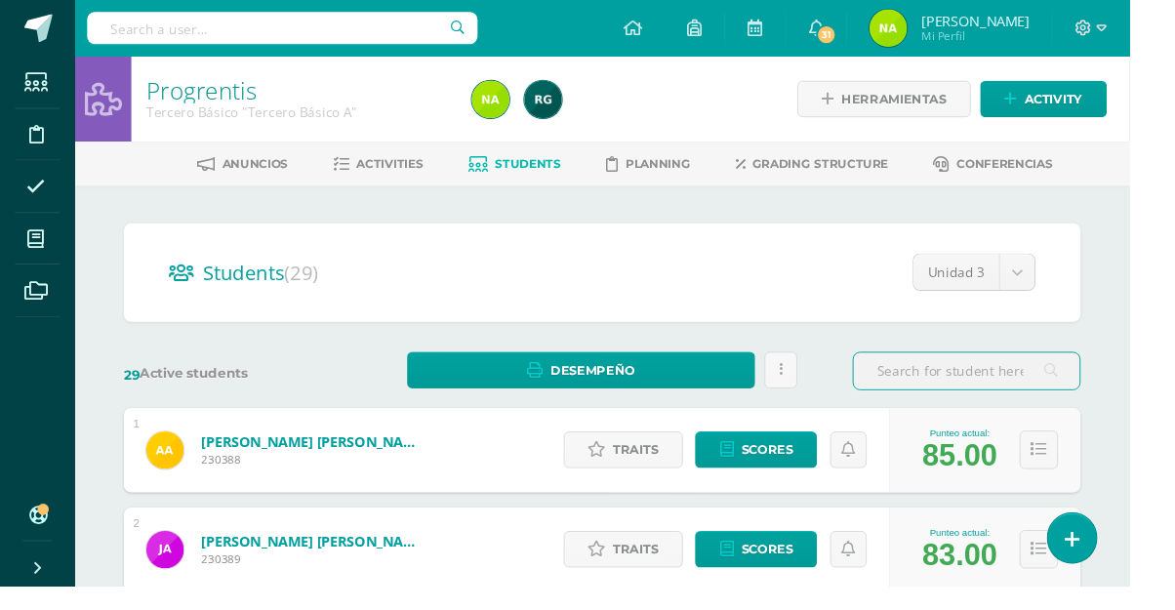
click at [39, 276] on link "Archivos" at bounding box center [39, 302] width 47 height 55
click at [52, 264] on span at bounding box center [38, 248] width 44 height 44
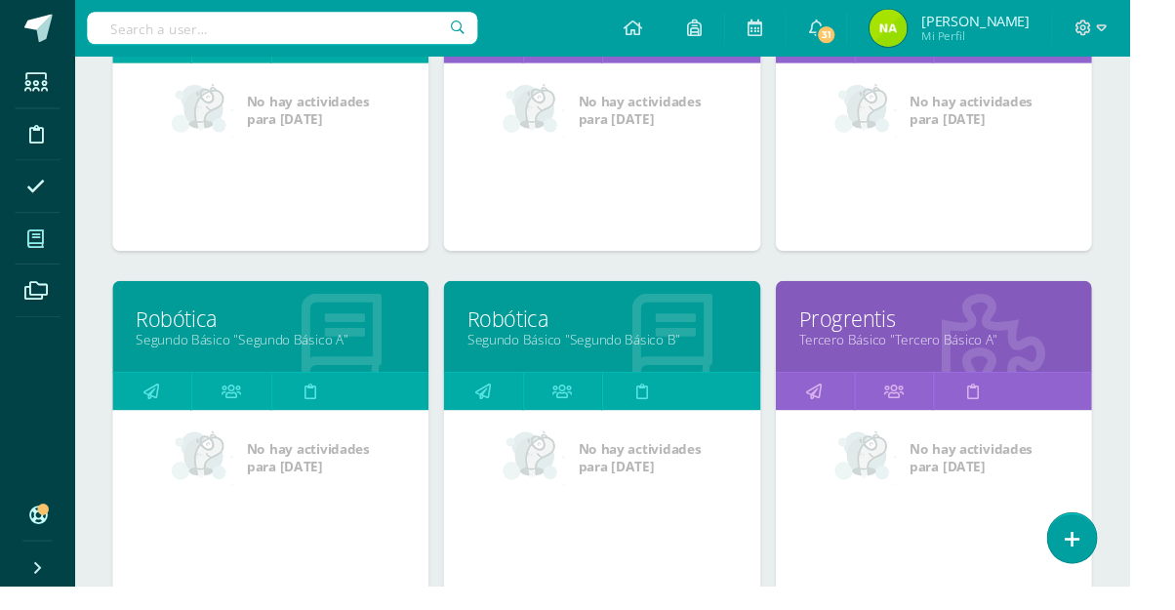
scroll to position [793, 0]
click at [939, 361] on link "Tercero Básico "Tercero Básico A"" at bounding box center [971, 352] width 280 height 19
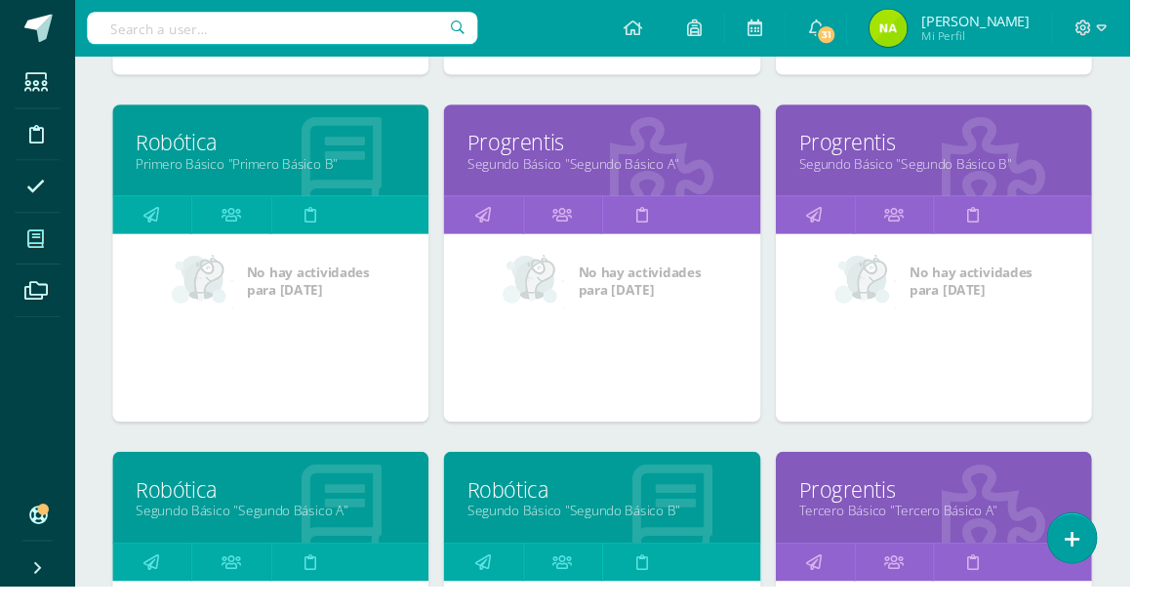
scroll to position [496, 0]
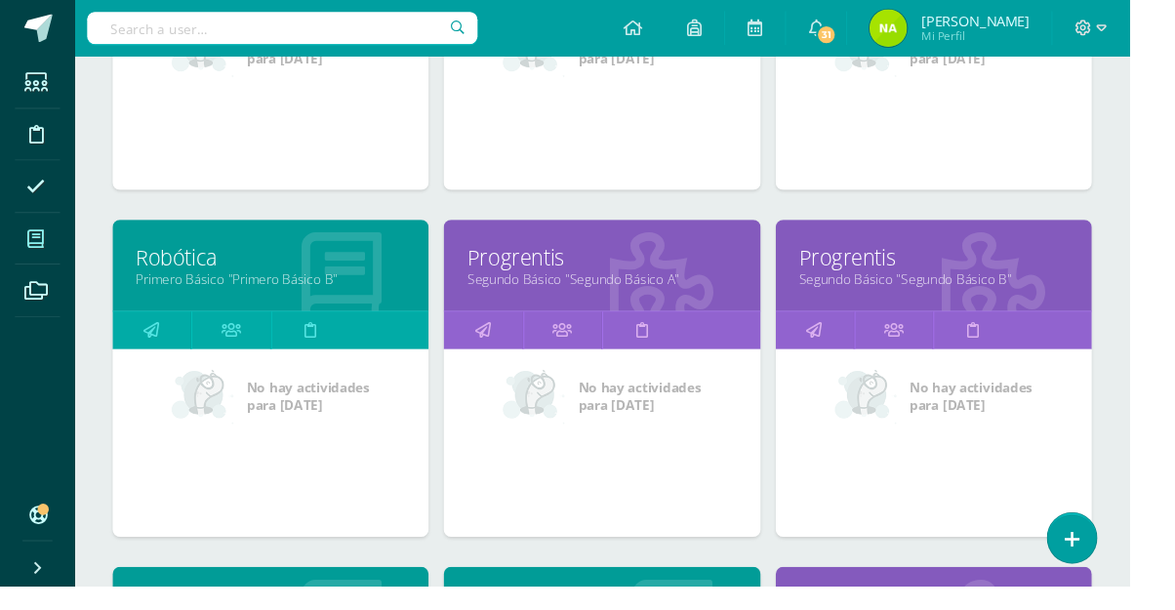
click at [715, 294] on link "Segundo Básico "Segundo Básico A"" at bounding box center [626, 289] width 280 height 19
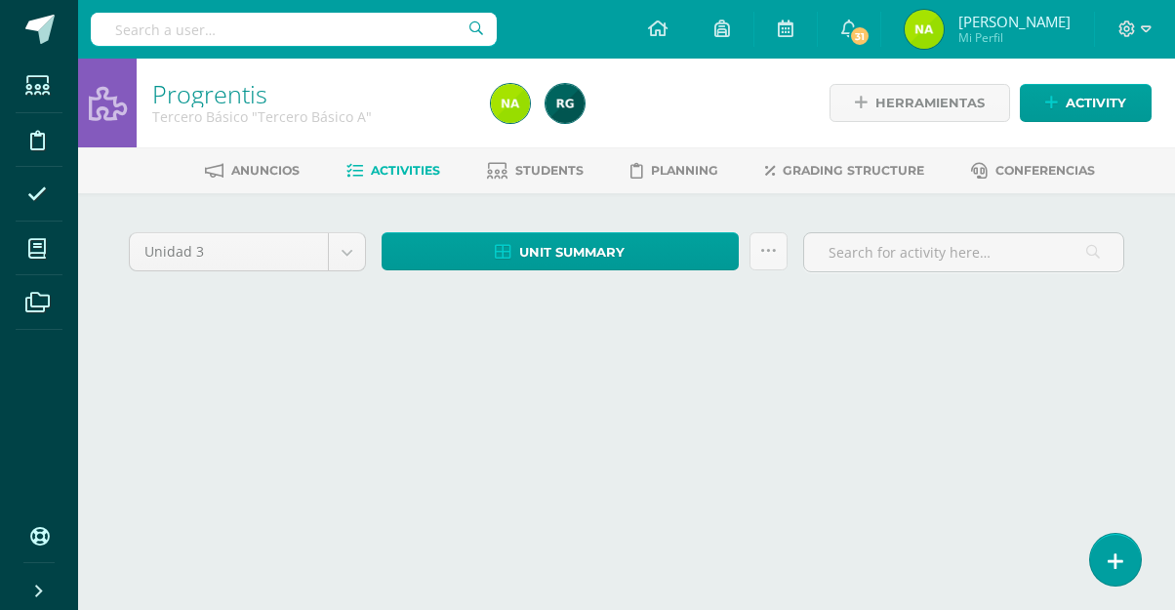
click at [703, 291] on div "Unidad 3 Unidad 1 Unidad 2 Unidad 3 Unidad 4 Unit summary Download as HTML Down…" at bounding box center [626, 278] width 1011 height 93
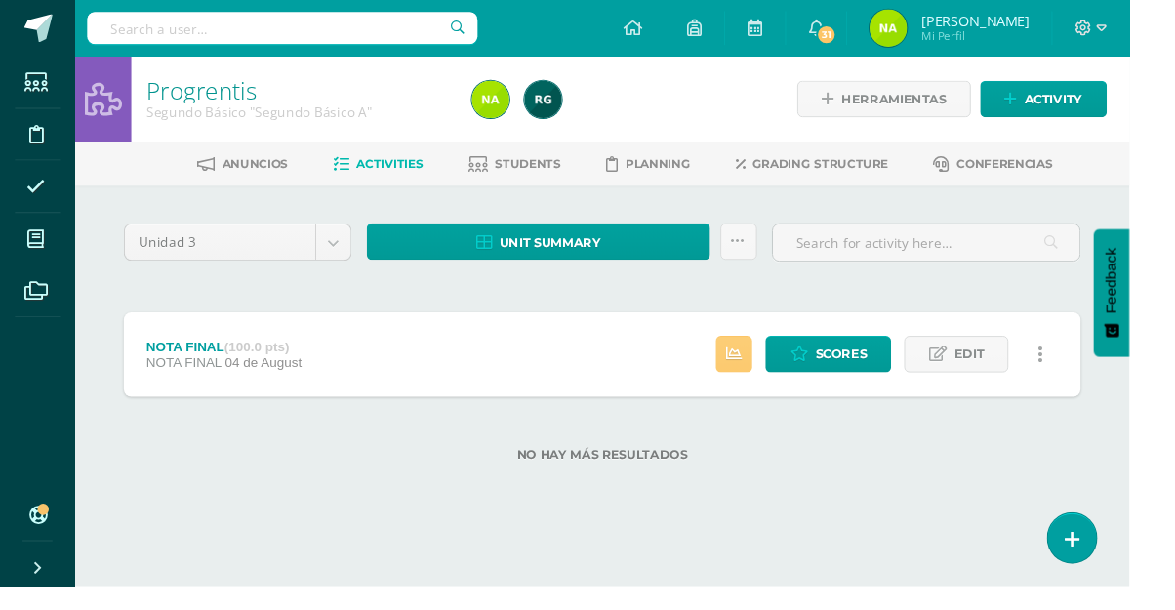
click at [561, 177] on span "Students" at bounding box center [549, 170] width 68 height 15
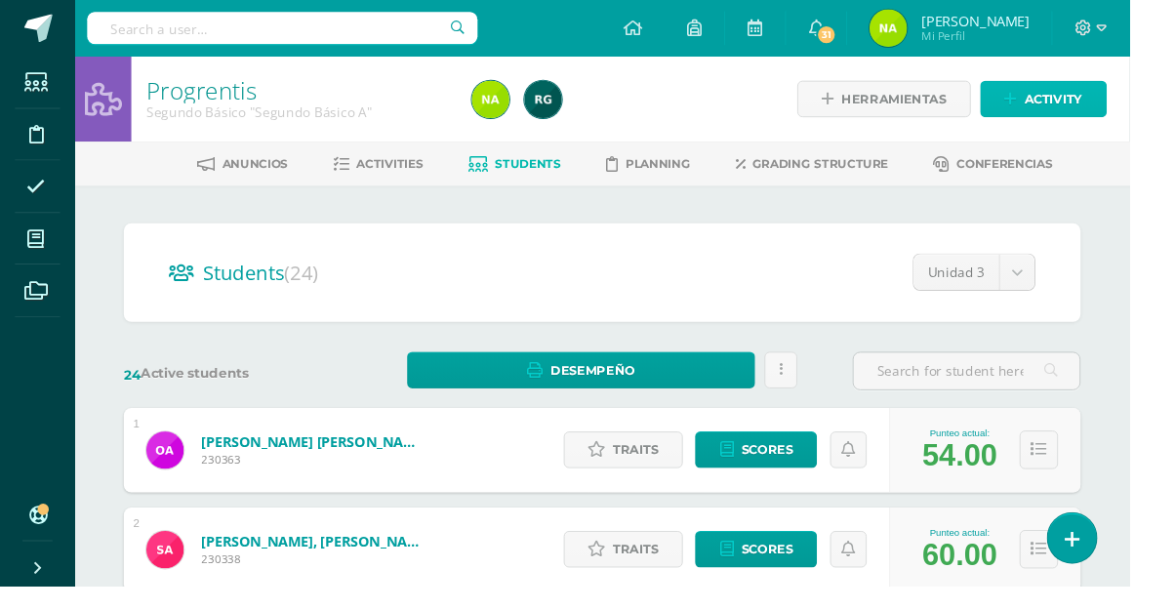
click at [1101, 115] on span "Activity" at bounding box center [1096, 103] width 60 height 36
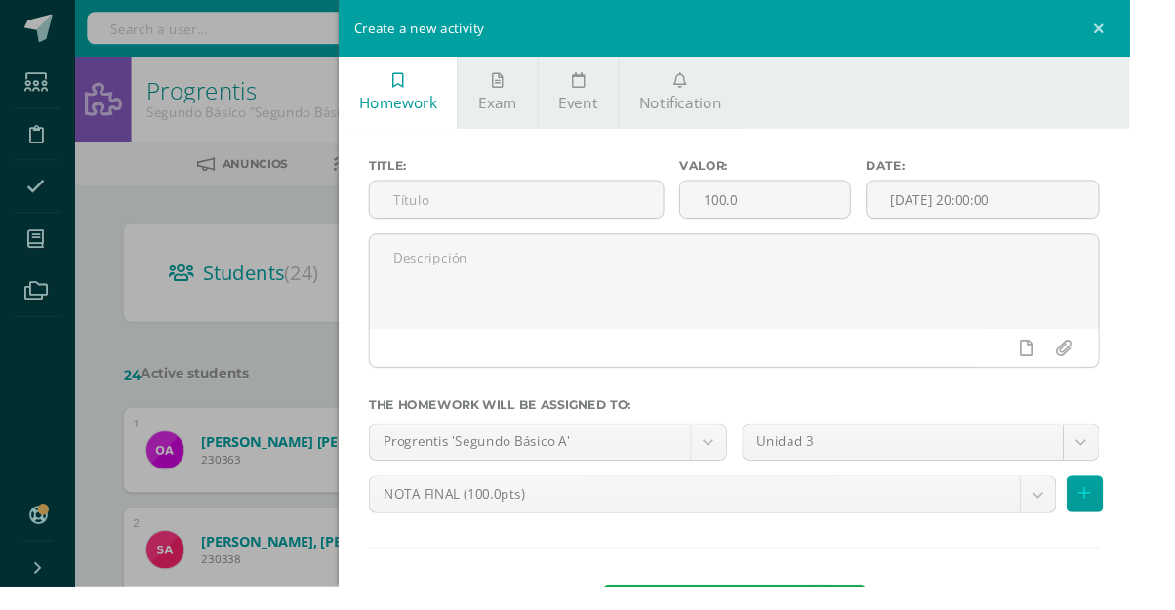
click at [713, 90] on icon at bounding box center [708, 84] width 14 height 16
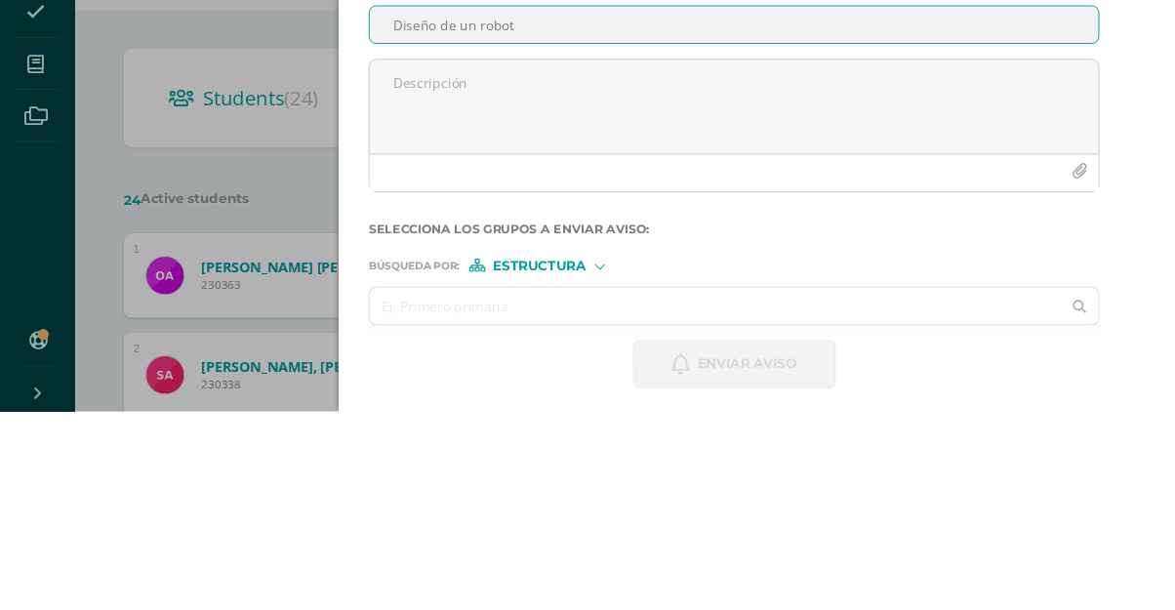
type input "Diseño de un robot"
click at [1097, 307] on textarea at bounding box center [763, 293] width 758 height 98
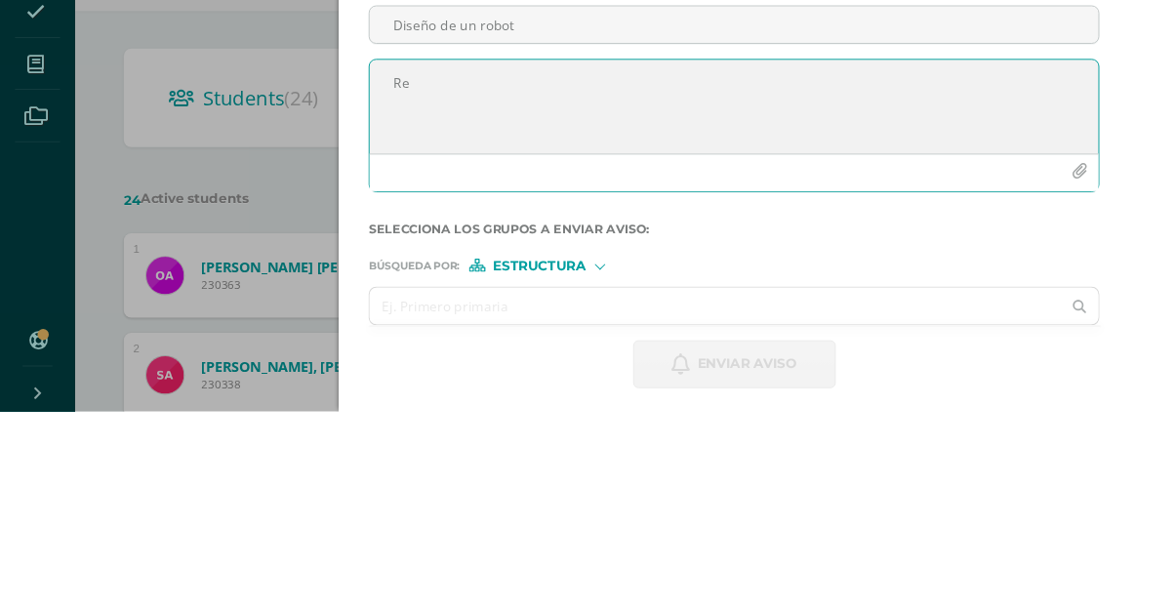
type textarea "R"
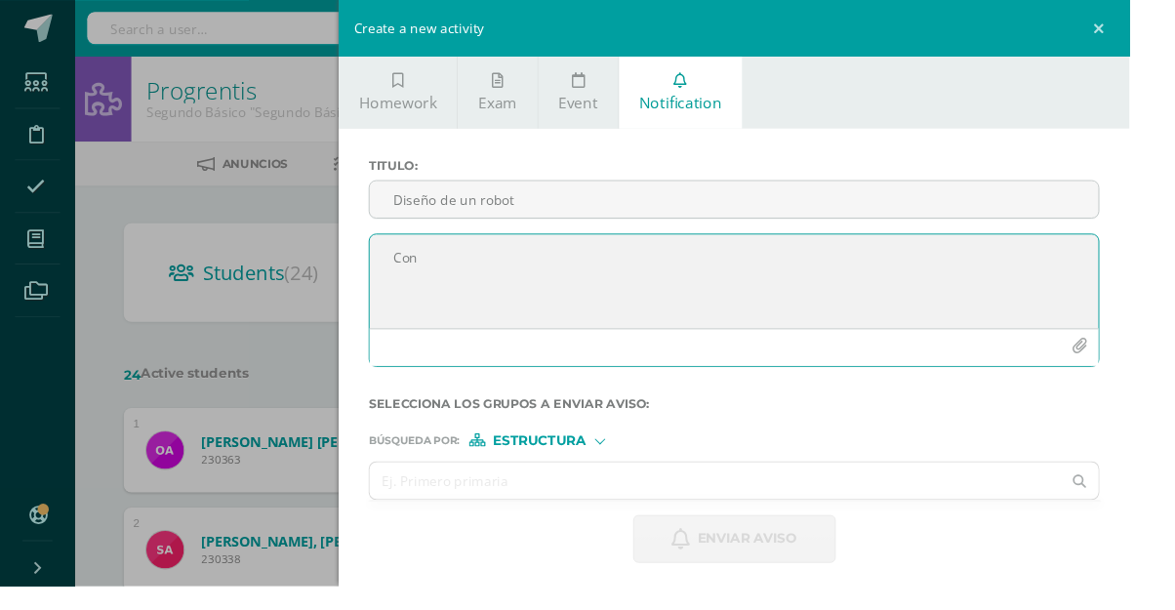
click at [874, 301] on textarea "Con" at bounding box center [763, 293] width 758 height 98
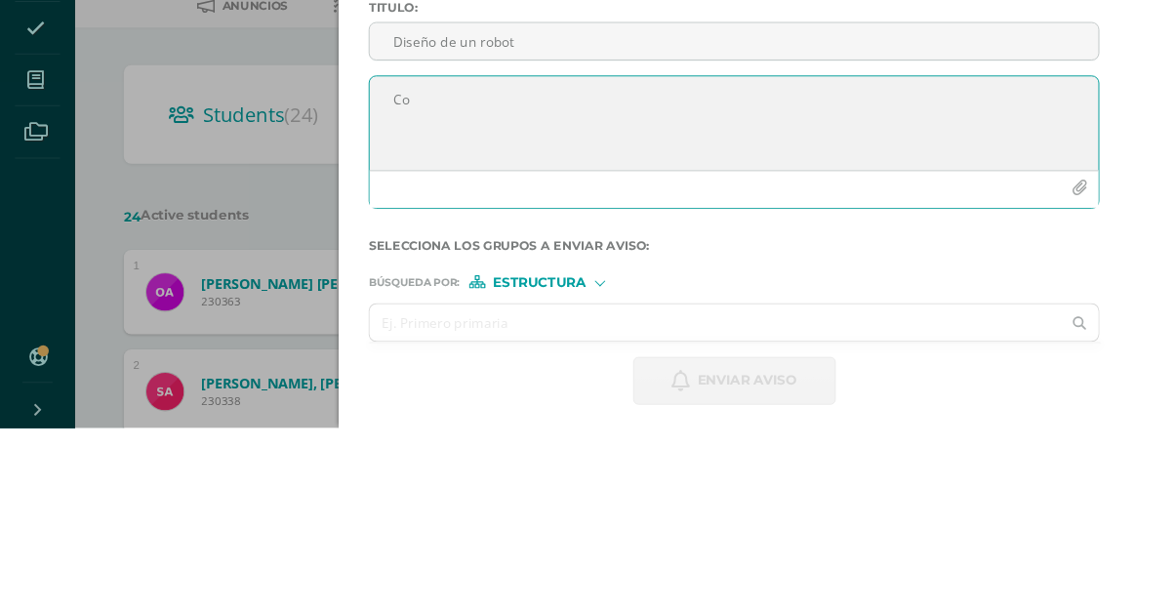
type textarea "C"
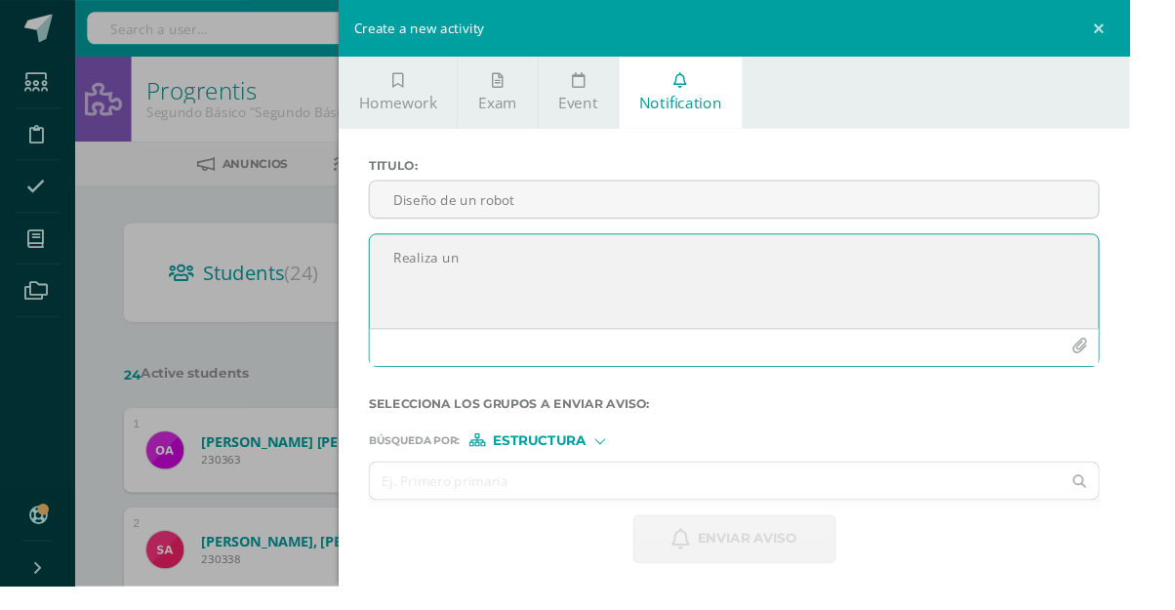
click at [812, 290] on textarea "Realiza un" at bounding box center [763, 293] width 758 height 98
click at [524, 267] on textarea "Realiza un" at bounding box center [763, 293] width 758 height 98
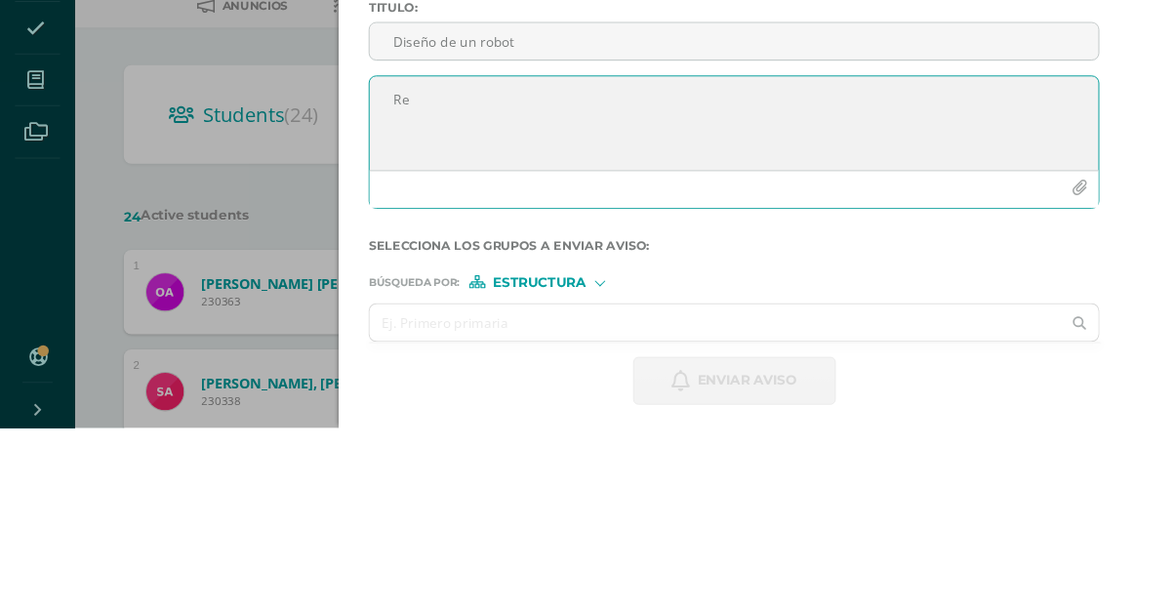
type textarea "R"
click at [427, 271] on textarea at bounding box center [763, 293] width 758 height 98
paste textarea "Recrear con materiales reciclables el robot que diseñe en la actividad "Diseña …"
click at [769, 274] on textarea "Recrear con materiales reciclables el robot que diseñe en la actividad "Diseña …" at bounding box center [763, 293] width 758 height 98
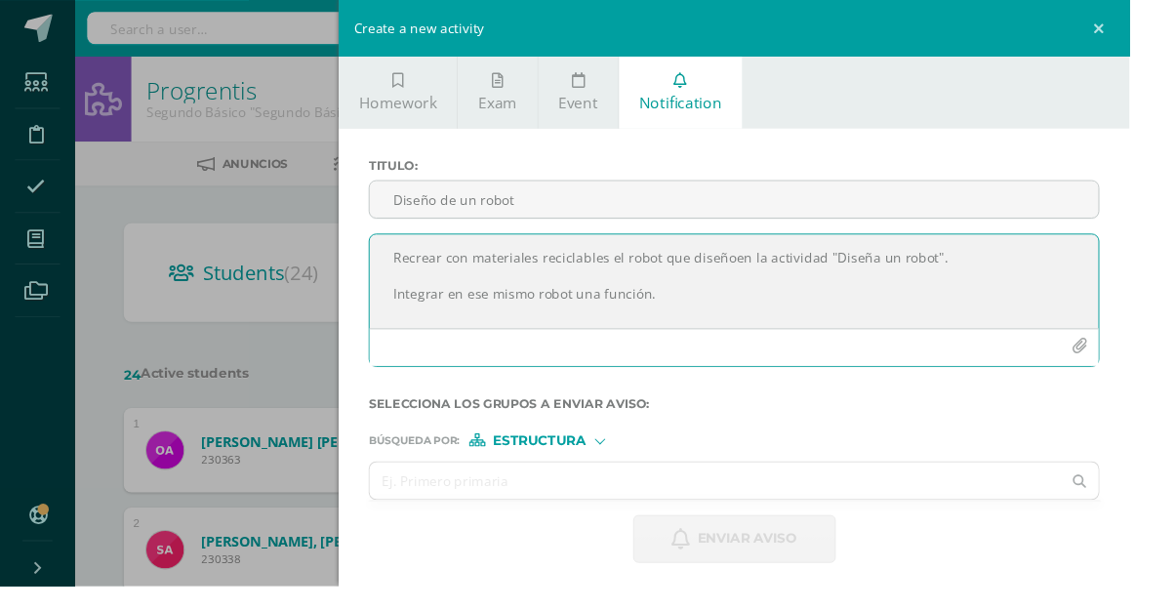
click at [774, 281] on textarea "Recrear con materiales reciclables el robot que diseñoen la actividad "Diseña u…" at bounding box center [763, 293] width 758 height 98
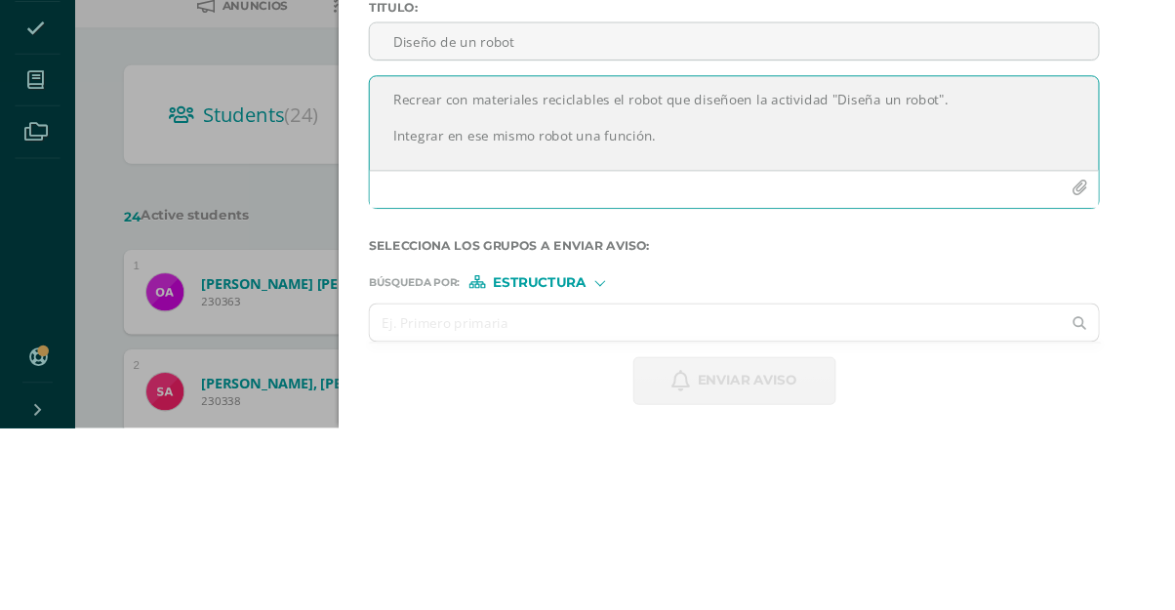
click at [771, 280] on textarea "Recrear con materiales reciclables el robot que diseñoen la actividad "Diseña u…" at bounding box center [763, 293] width 758 height 98
click at [761, 273] on textarea "Recrear con materiales reciclables el robot que diseñoen la actividad "Diseña u…" at bounding box center [763, 293] width 758 height 98
click at [766, 272] on textarea "Recrear con materiales reciclables el robot que diseñoen la actividad "Diseña u…" at bounding box center [763, 293] width 758 height 98
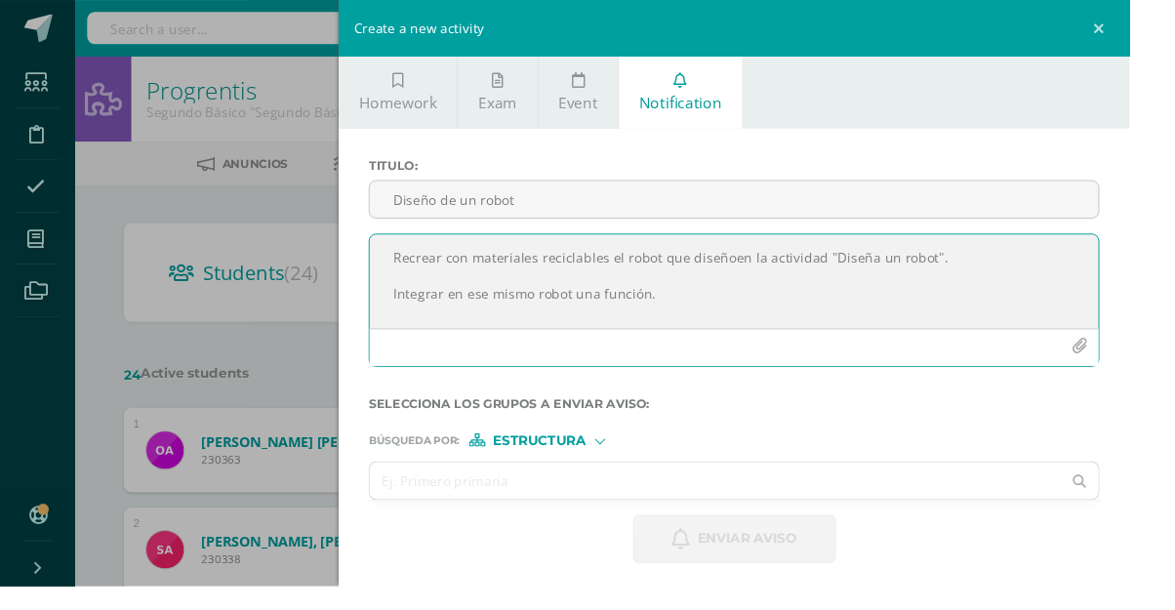
click at [774, 270] on textarea "Recrear con materiales reciclables el robot que diseñoen la actividad "Diseña u…" at bounding box center [763, 293] width 758 height 98
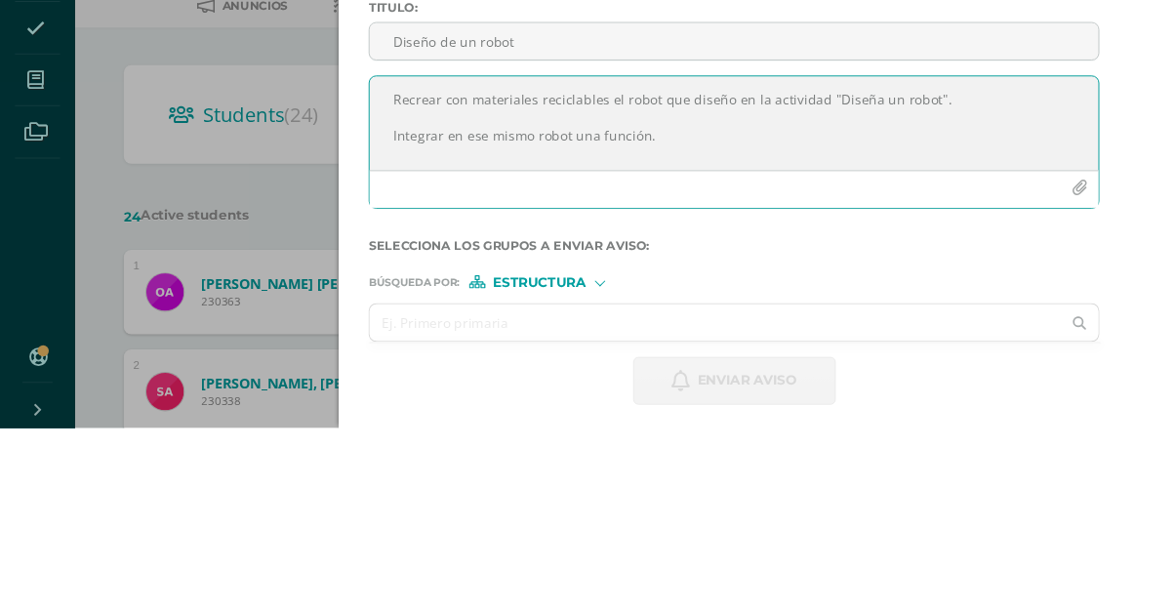
click at [763, 306] on textarea "Recrear con materiales reciclables el robot que diseño en la actividad "Diseña …" at bounding box center [763, 293] width 758 height 98
type textarea "Recrear con materiales reciclables el robot que diseño en la actividad "Diseña …"
click at [562, 209] on input "Diseño de un robot" at bounding box center [763, 207] width 758 height 38
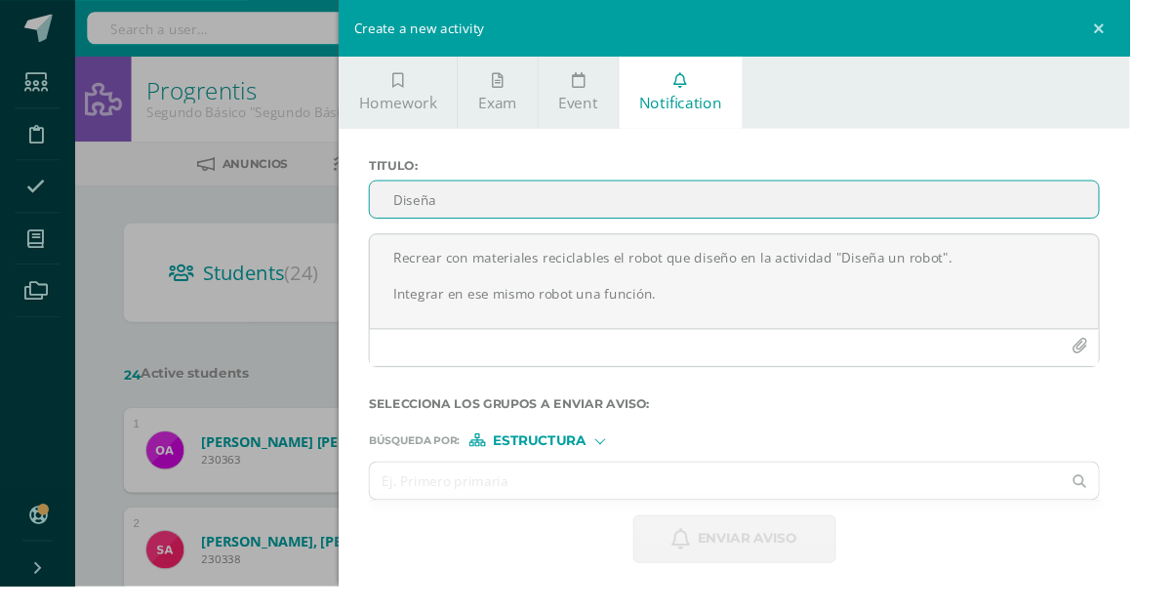
click at [807, 434] on form "Titulo : Diseña Recrear con materiales reciclables el robot que diseño en la ac…" at bounding box center [763, 375] width 760 height 421
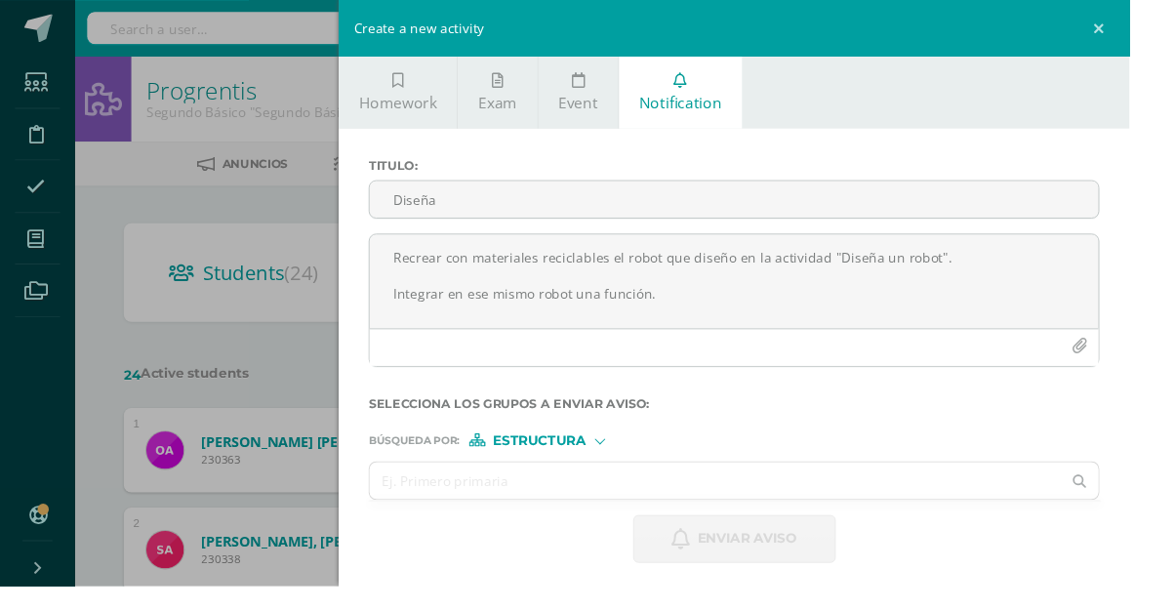
click at [760, 215] on input "Diseña" at bounding box center [763, 207] width 758 height 38
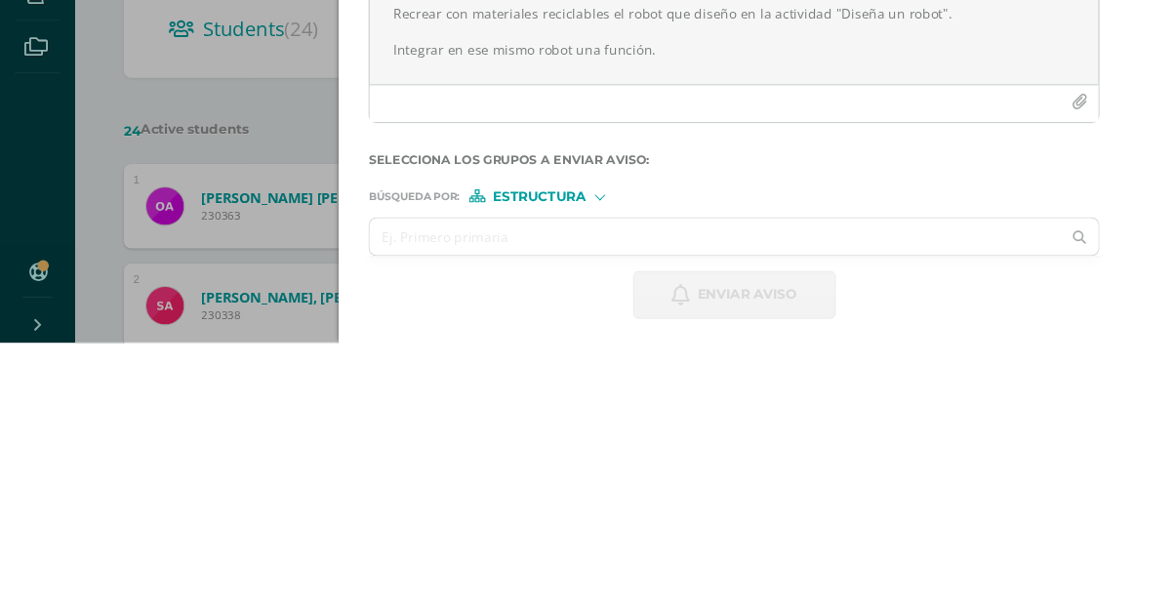
type input "Diseña un robot"
click at [930, 331] on textarea "Recrear con materiales reciclables el robot que diseño en la actividad "Diseña …" at bounding box center [763, 293] width 758 height 98
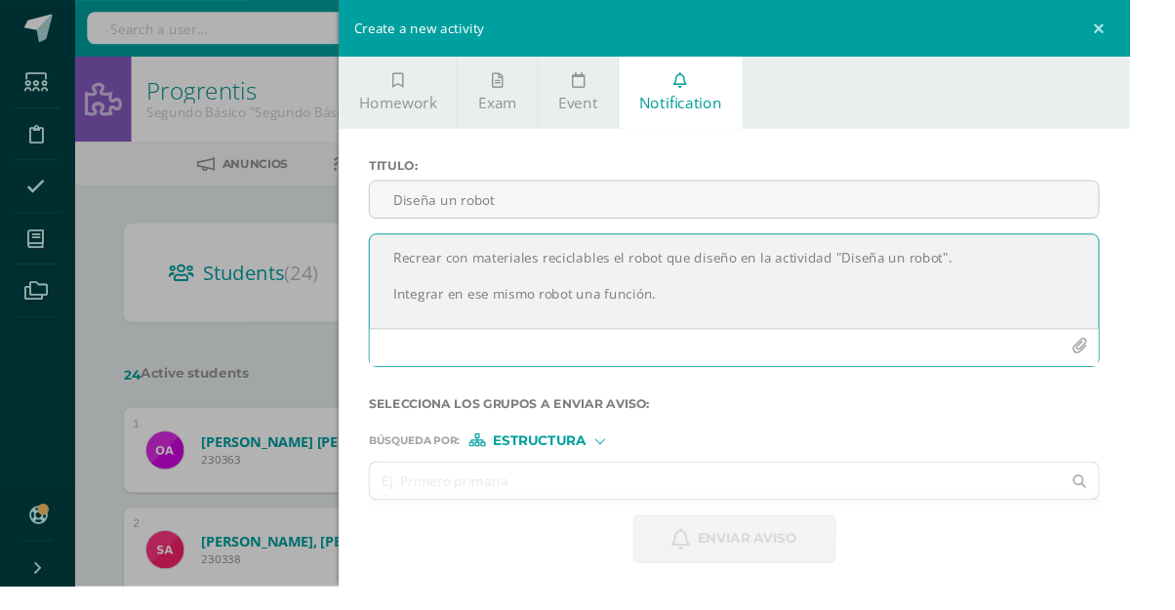
click at [778, 308] on textarea "Recrear con materiales reciclables el robot que diseño en la actividad "Diseña …" at bounding box center [763, 293] width 758 height 98
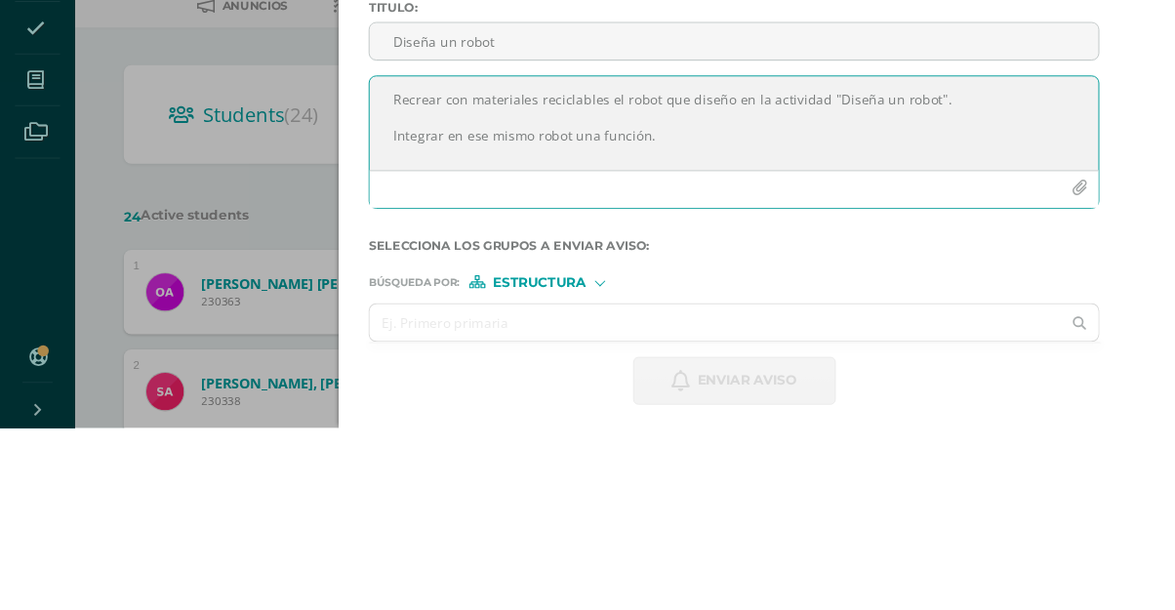
scroll to position [11, 0]
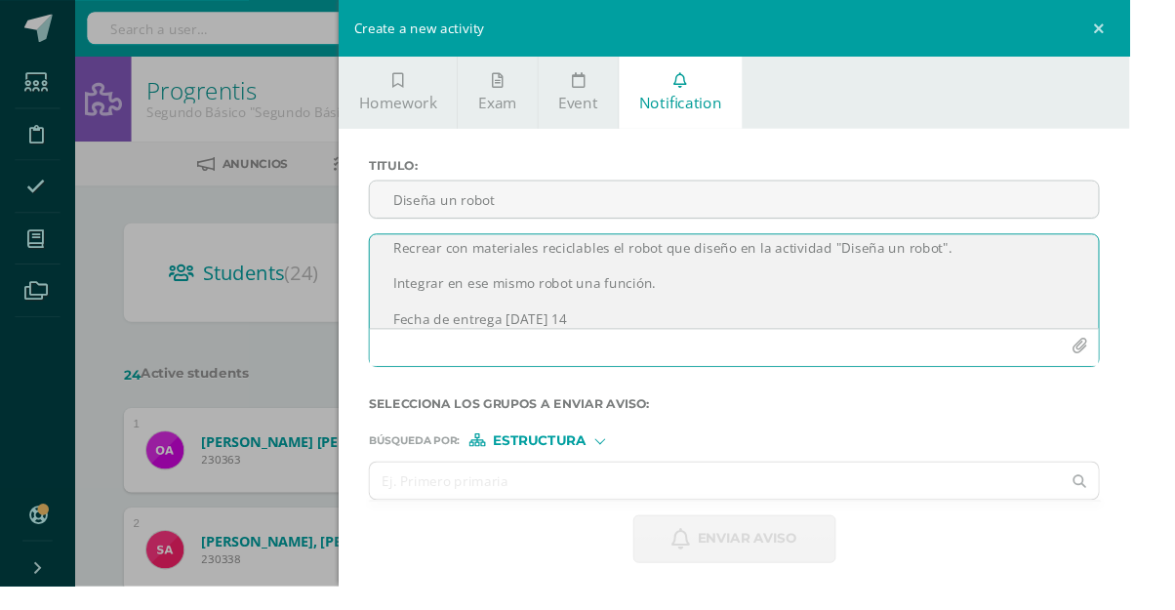
click at [808, 339] on textarea "Recrear con materiales reciclables el robot que diseño en la actividad "Diseña …" at bounding box center [763, 293] width 758 height 98
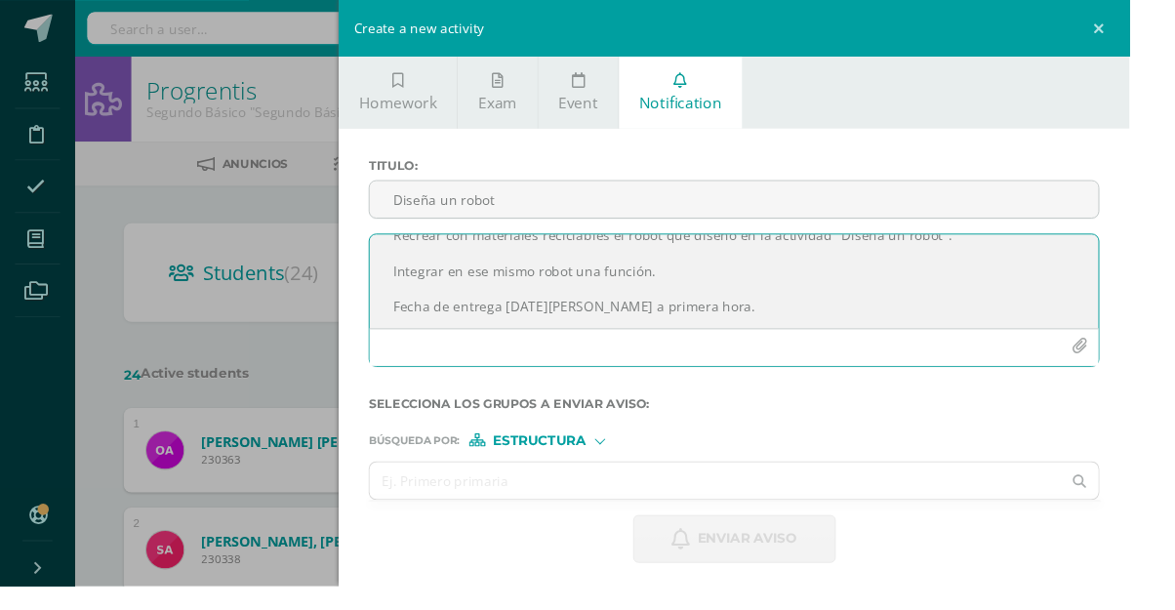
scroll to position [25, 0]
type textarea "Recrear con materiales reciclables el robot que diseño en la actividad "Diseña …"
click at [601, 462] on span "Estructura" at bounding box center [561, 458] width 97 height 11
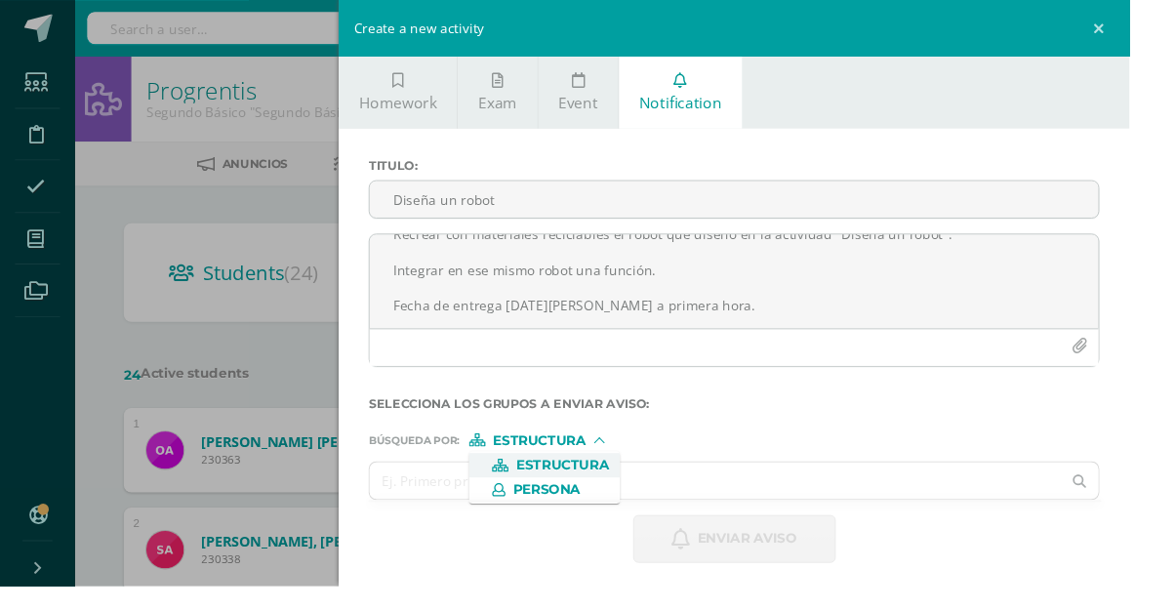
click at [622, 511] on label "Persona" at bounding box center [567, 510] width 134 height 14
click at [628, 508] on input "text" at bounding box center [743, 500] width 719 height 38
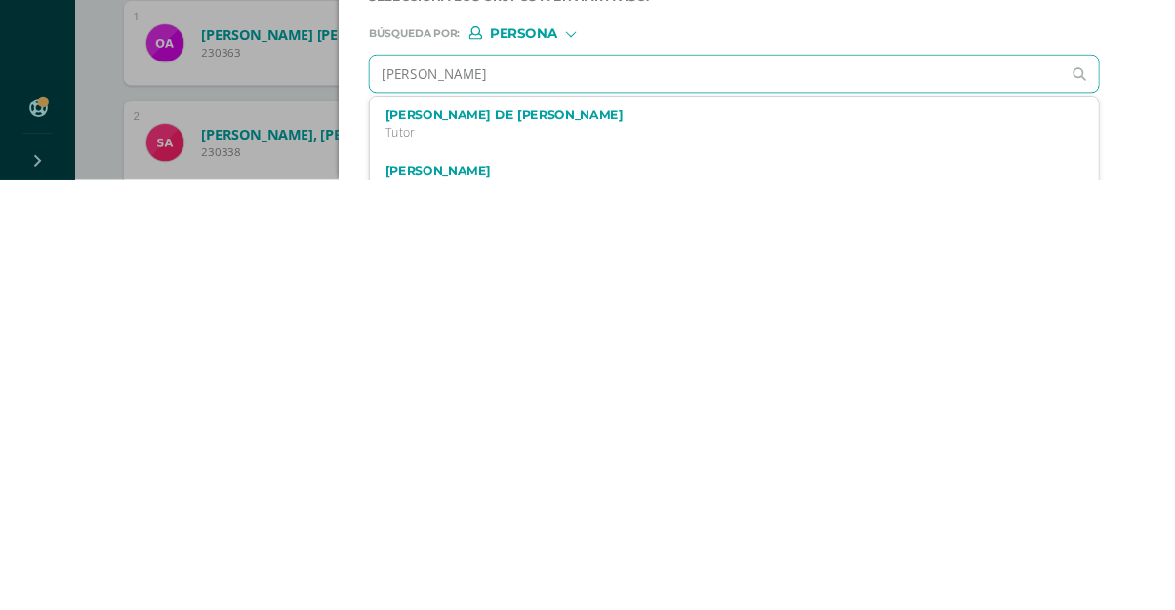
type input "[PERSON_NAME]"
click at [848, 536] on label "[PERSON_NAME]" at bounding box center [747, 543] width 694 height 15
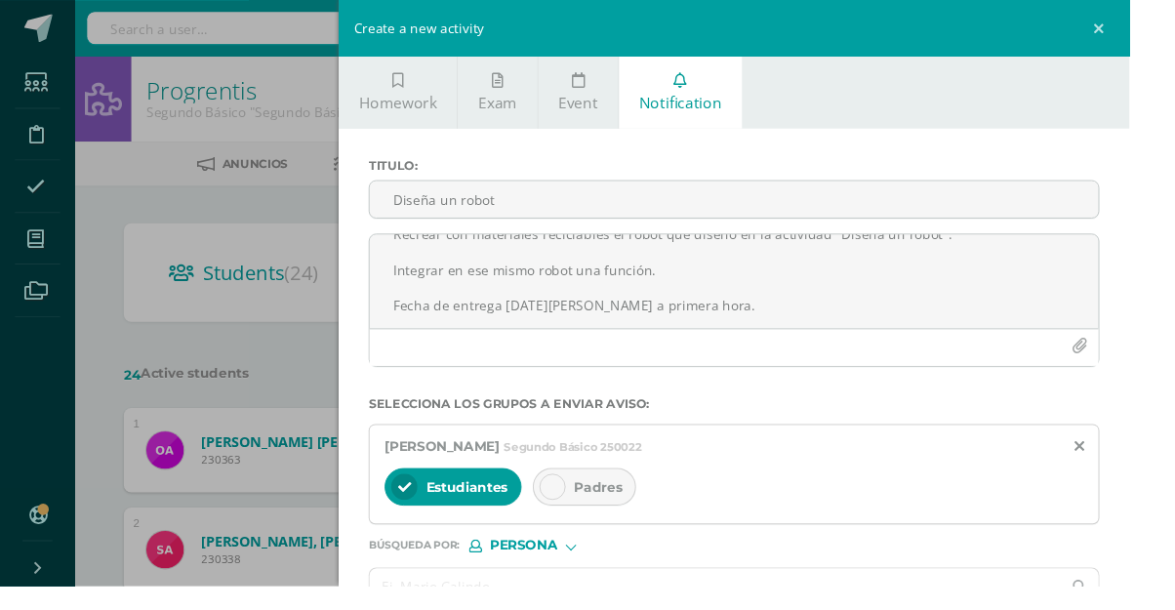
click at [610, 506] on span "Padres" at bounding box center [622, 507] width 50 height 18
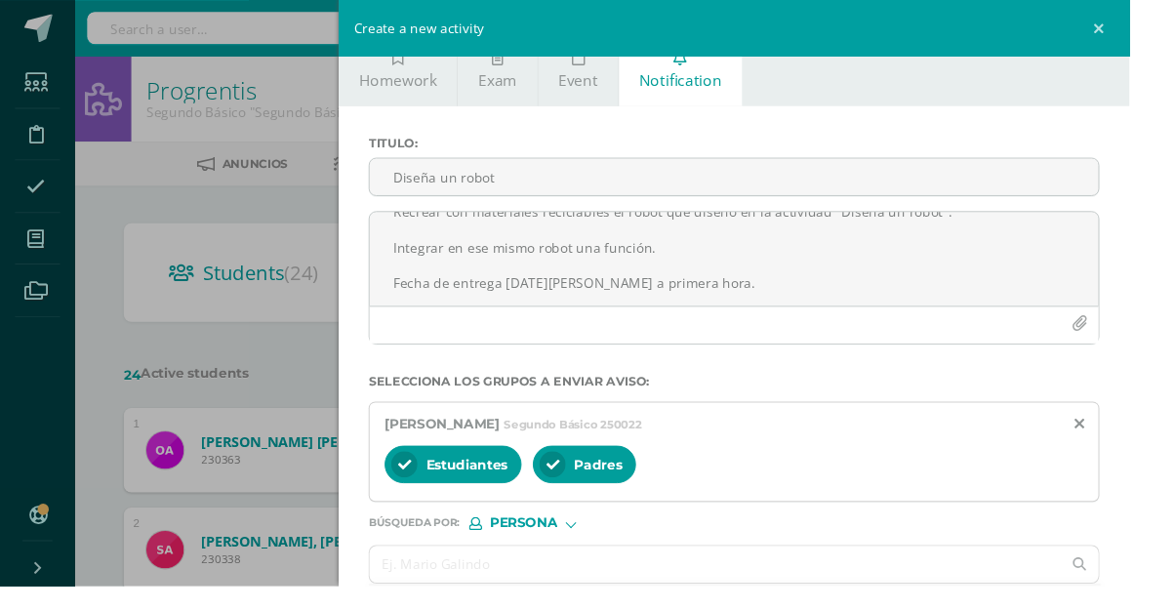
click at [580, 547] on span "Persona" at bounding box center [544, 544] width 70 height 11
click at [604, 599] on span "Persona" at bounding box center [569, 595] width 70 height 11
click at [663, 587] on input "text" at bounding box center [743, 587] width 719 height 38
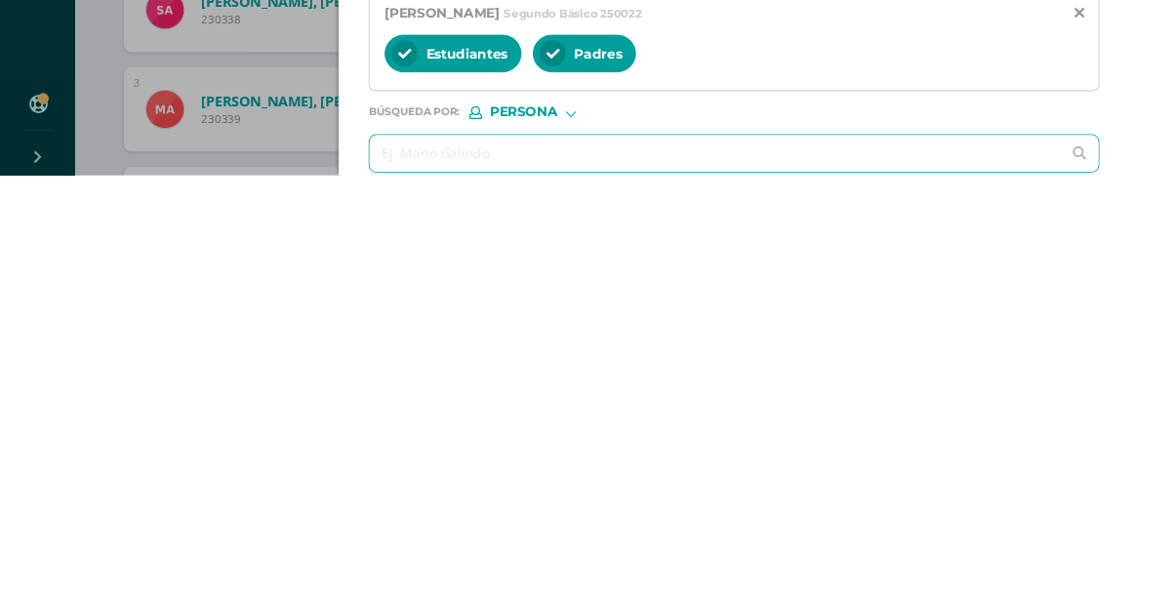
scroll to position [136, 0]
type input "[PERSON_NAME]"
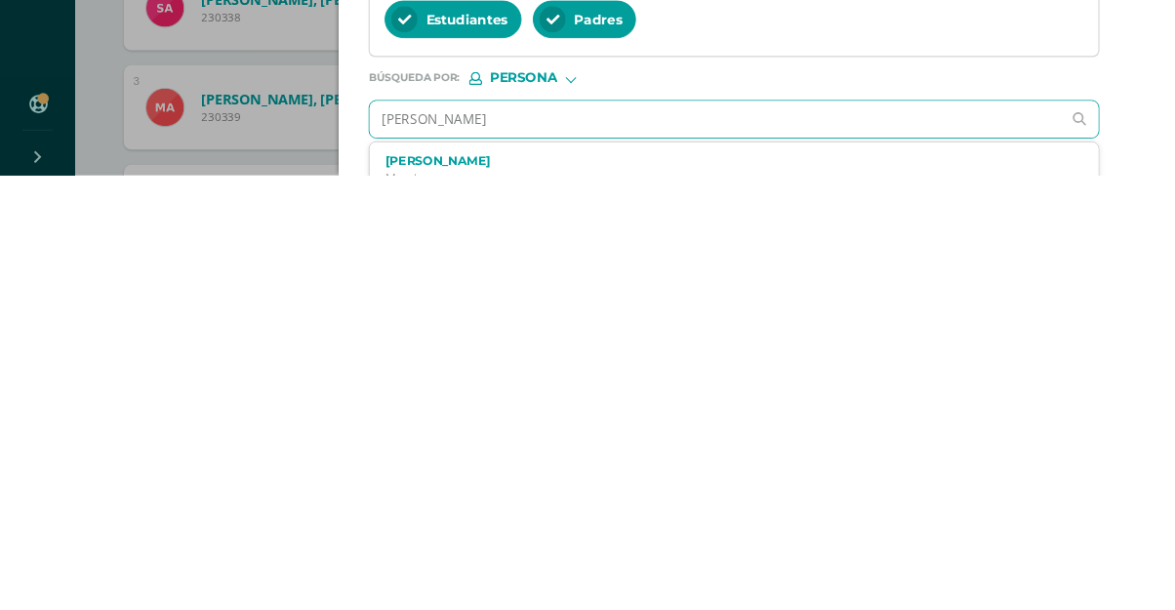
scroll to position [82, 0]
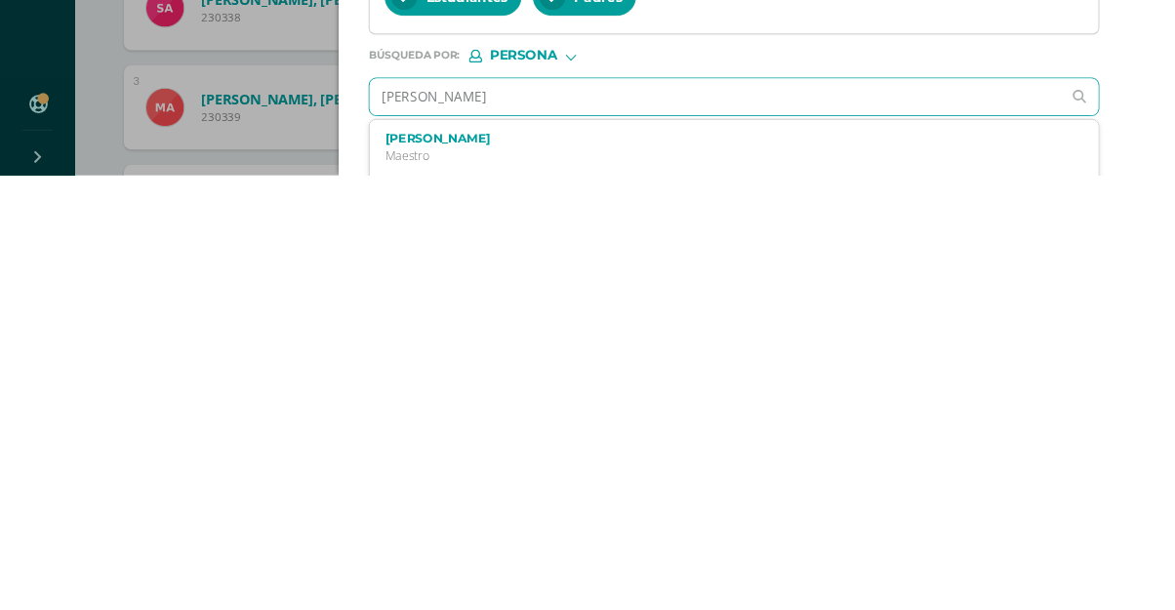
click at [866, 584] on p "Maestro" at bounding box center [747, 590] width 694 height 17
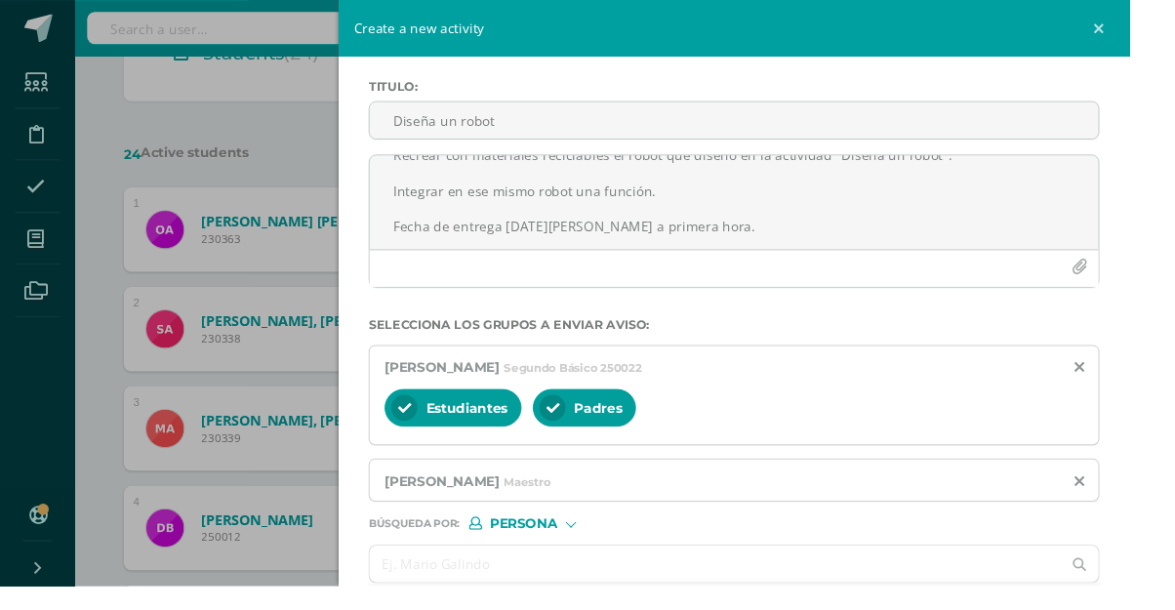
scroll to position [234, 0]
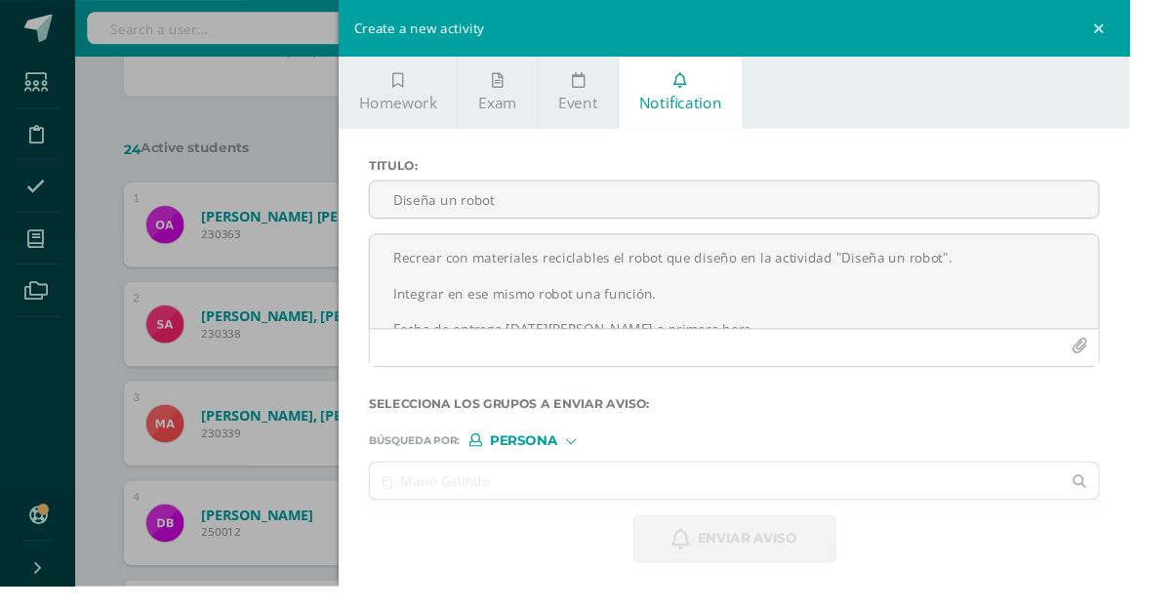
scroll to position [333, 0]
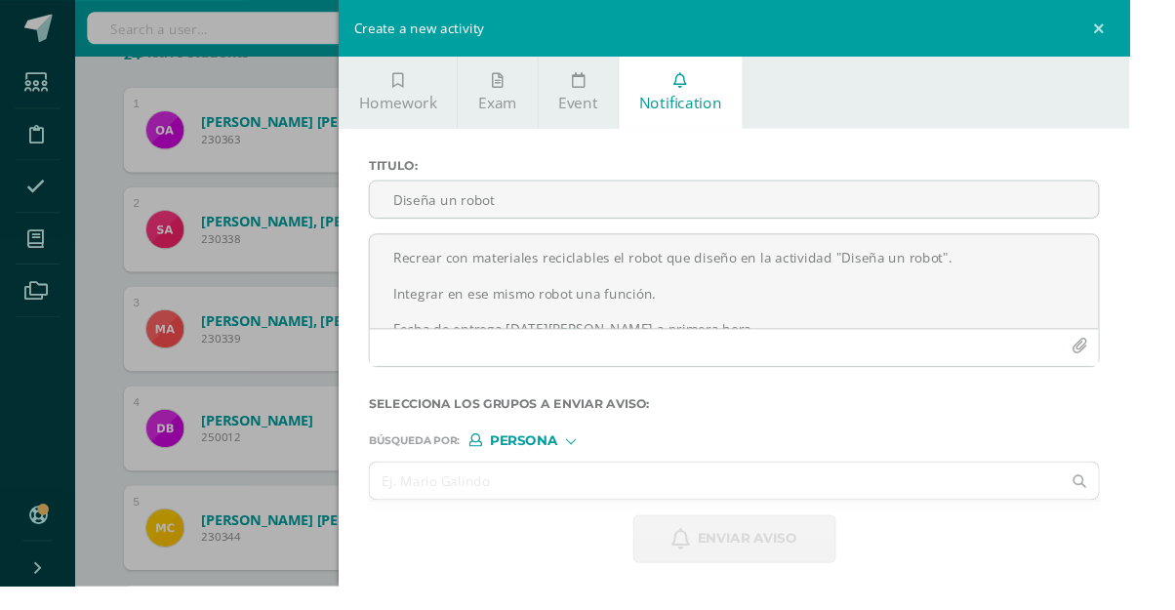
click at [137, 102] on div "Create a new activity Homework Exam Event Notification Title: Valor: 100.0 Date…" at bounding box center [587, 305] width 1175 height 610
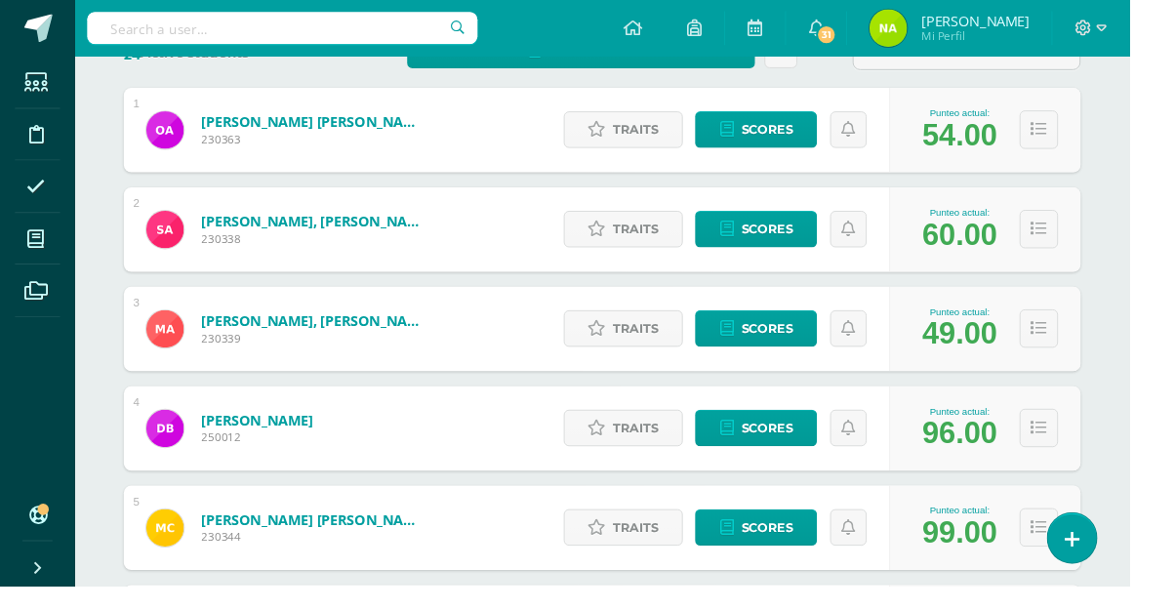
click at [1141, 585] on link at bounding box center [1115, 560] width 51 height 52
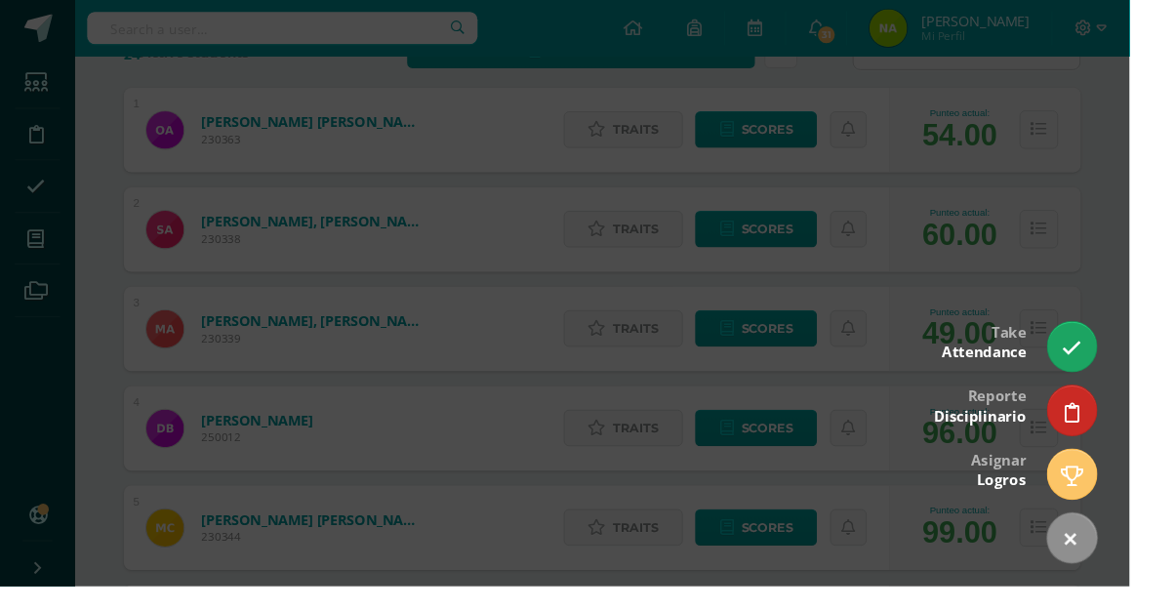
click at [1141, 386] on link at bounding box center [1115, 361] width 51 height 52
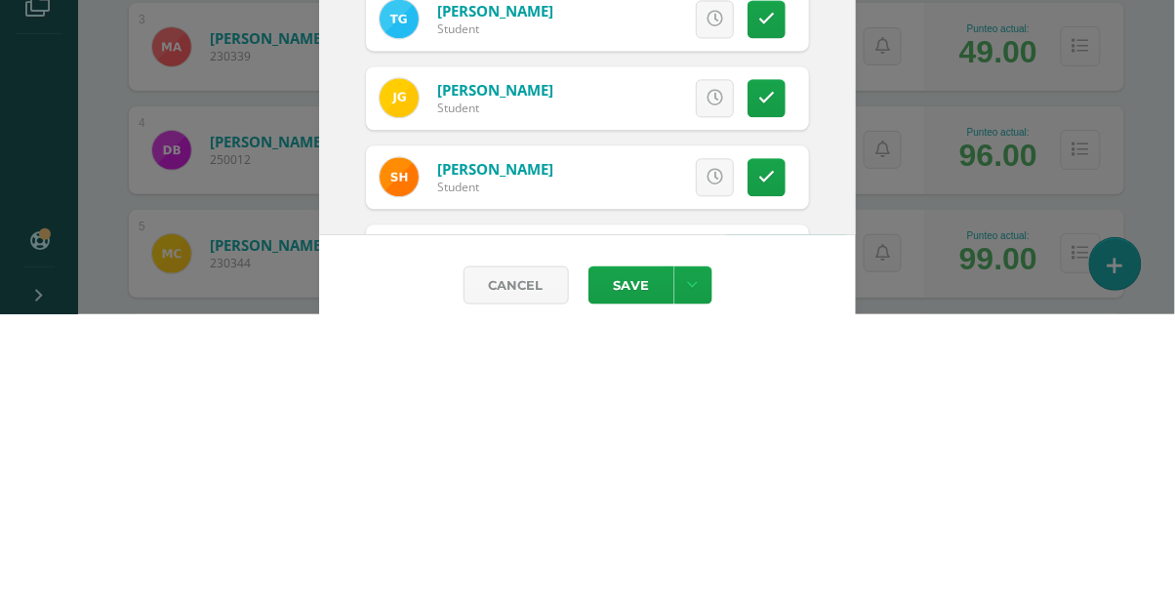
scroll to position [760, 0]
click at [768, 319] on icon at bounding box center [766, 314] width 17 height 17
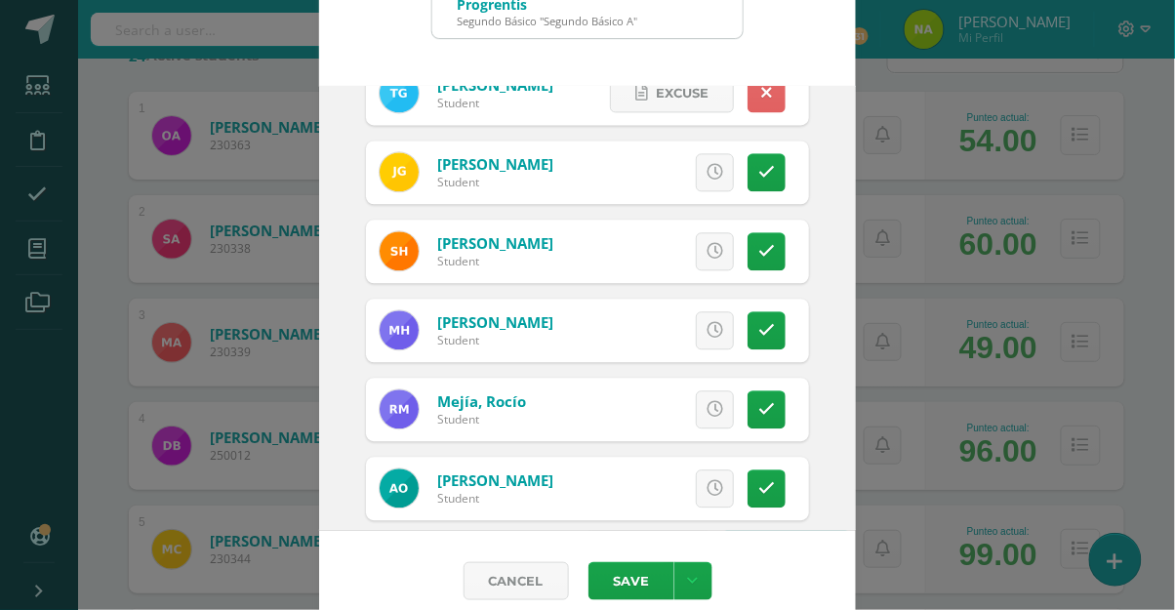
scroll to position [981, 0]
click at [768, 181] on link at bounding box center [766, 173] width 38 height 38
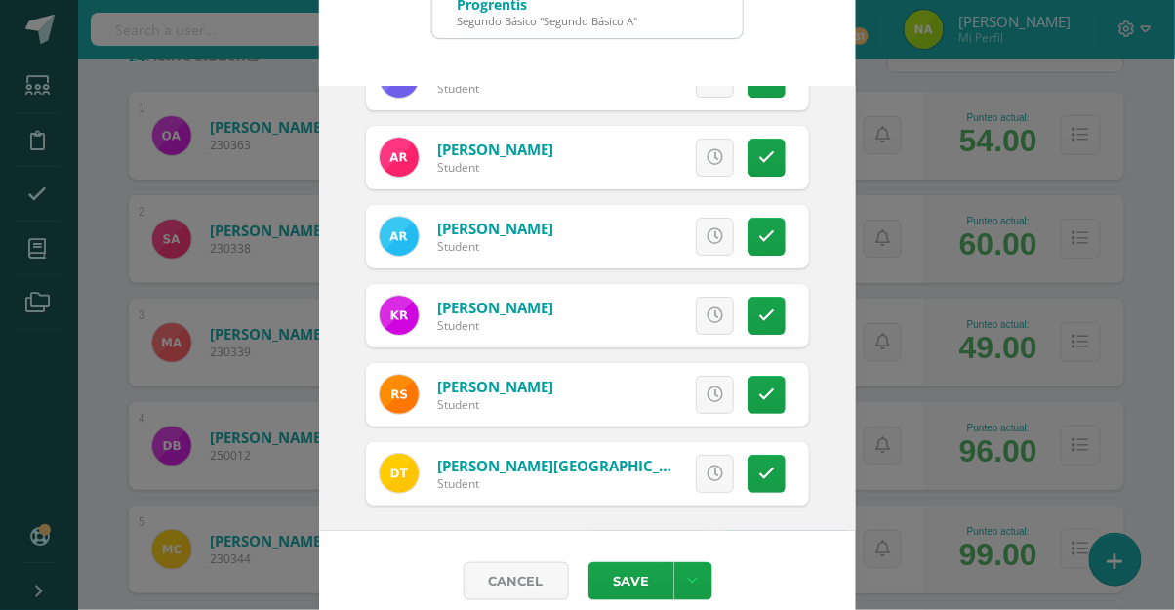
scroll to position [1555, 0]
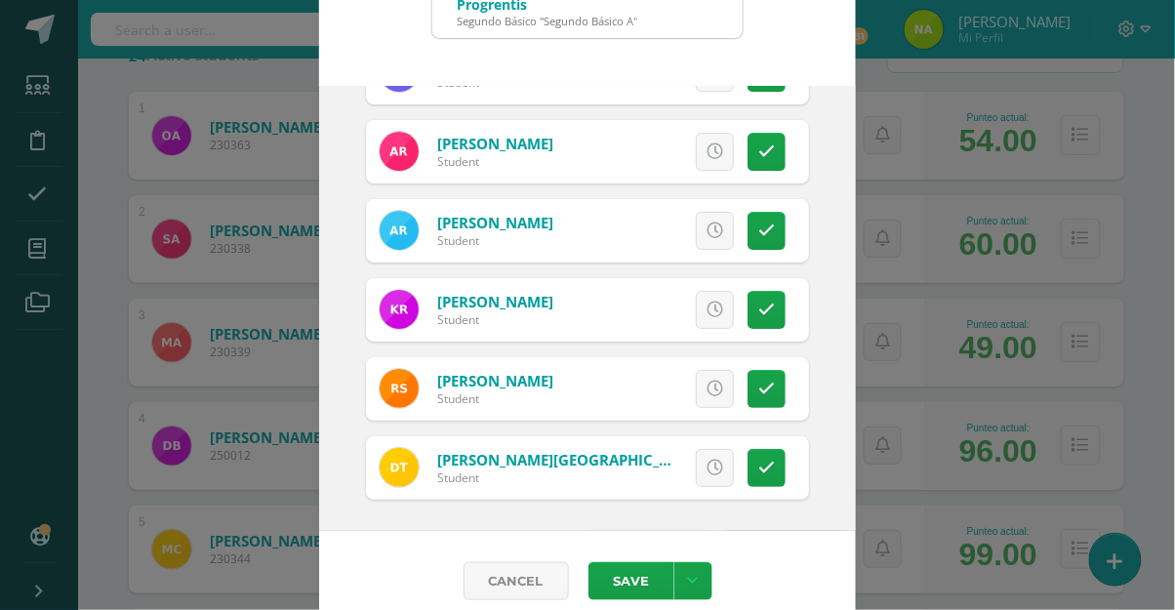
click at [765, 228] on icon at bounding box center [766, 230] width 17 height 17
click at [773, 313] on icon at bounding box center [766, 310] width 17 height 17
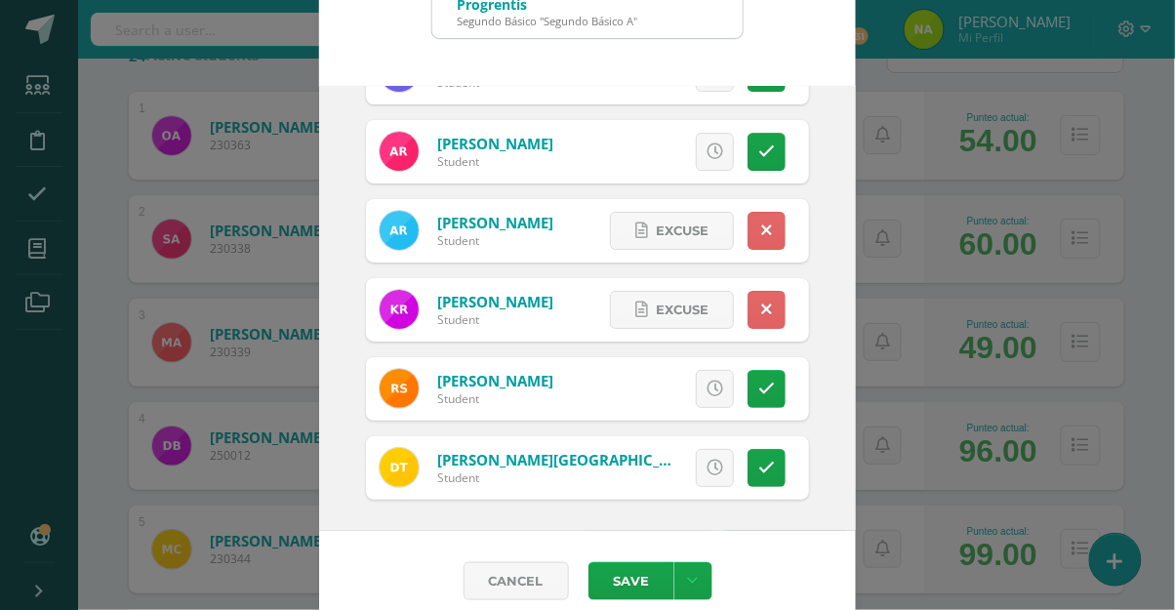
click at [772, 314] on link at bounding box center [766, 310] width 38 height 38
click at [641, 586] on button "Save" at bounding box center [631, 581] width 86 height 38
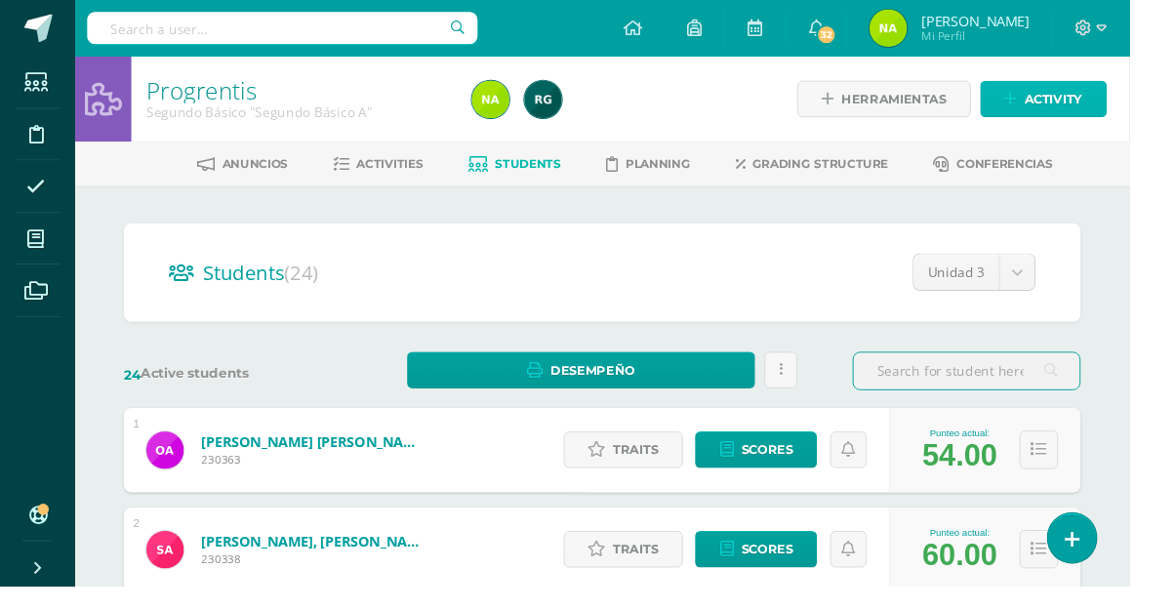
click at [1108, 106] on span "Activity" at bounding box center [1096, 103] width 60 height 36
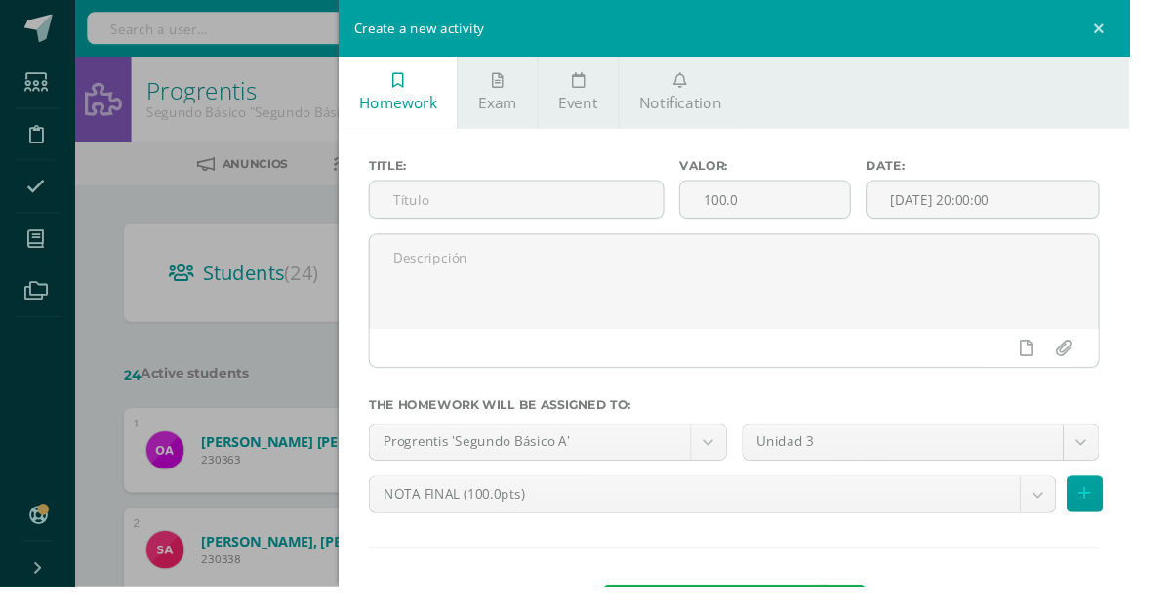
click at [724, 110] on span "Notification" at bounding box center [707, 107] width 86 height 21
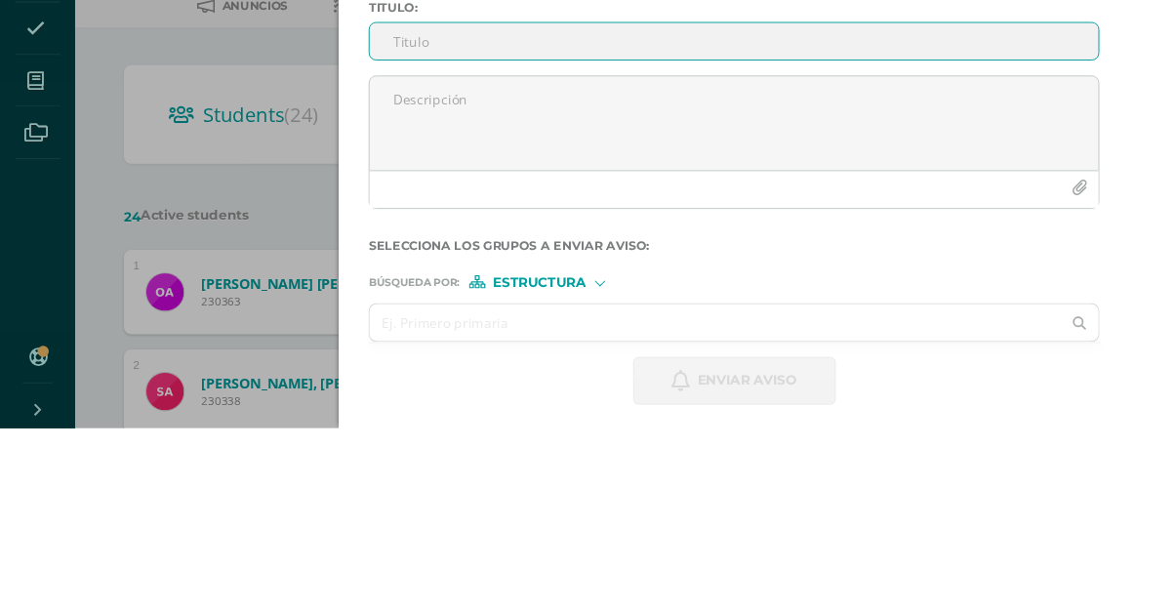
click at [759, 273] on textarea at bounding box center [763, 293] width 758 height 98
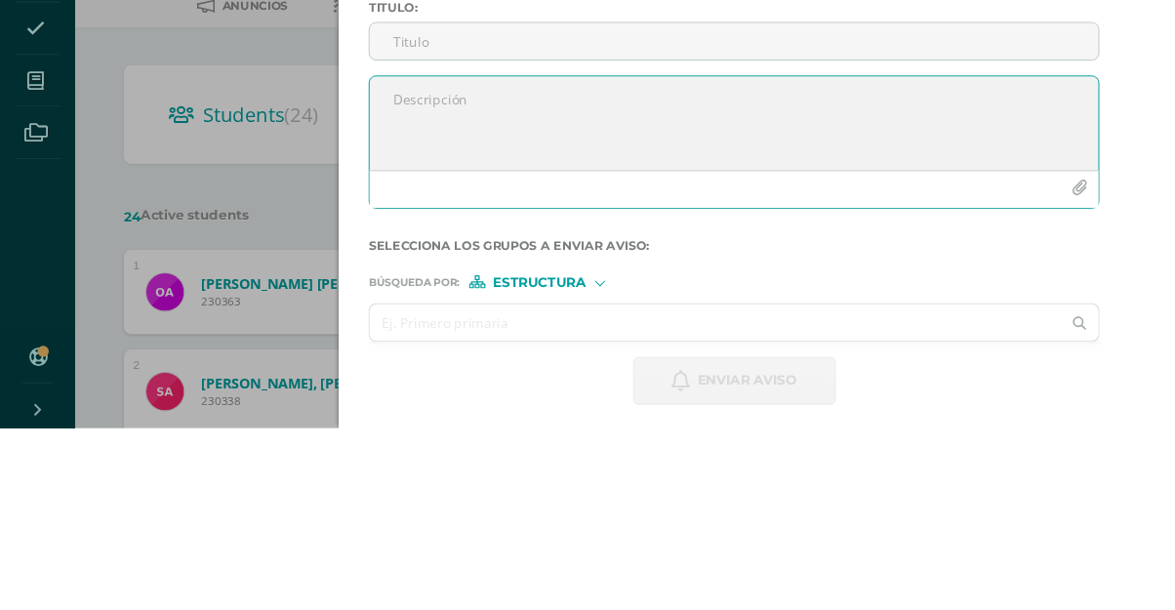
paste textarea "Recrear con materiales reciclables el robot que diseñe en la actividad "Diseña …"
type textarea "Recrear"
paste textarea "Recrear con materiales reciclables el robot que diseño en la actividad "Diseña …"
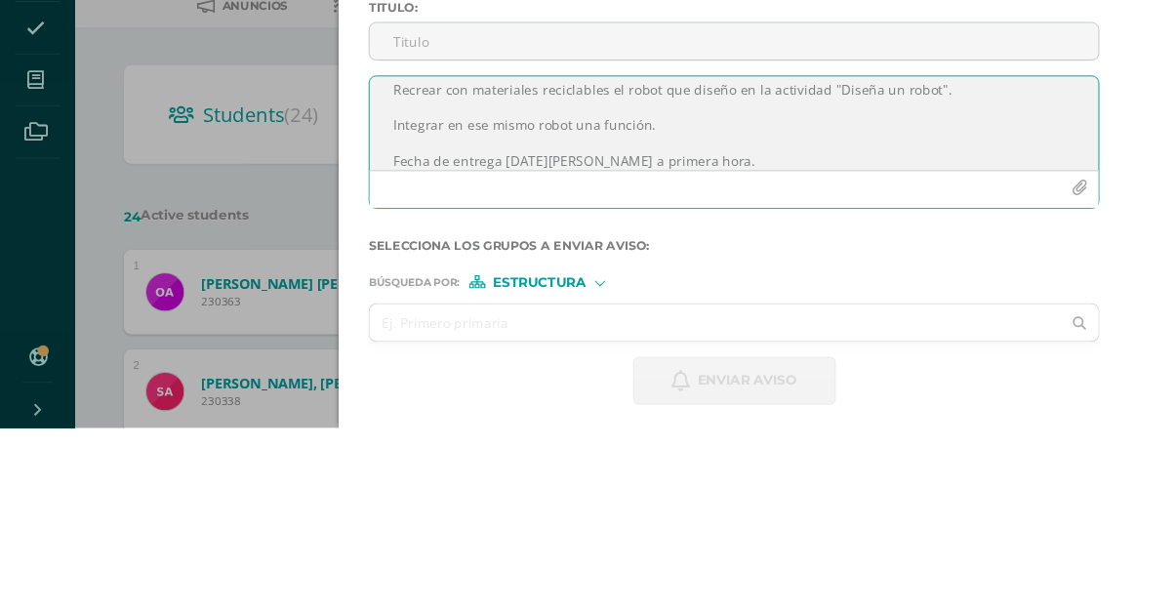
type textarea "Recrear con materiales reciclables el robot que diseño en la actividad "Diseña …"
click at [716, 202] on input "Titulo :" at bounding box center [763, 207] width 758 height 38
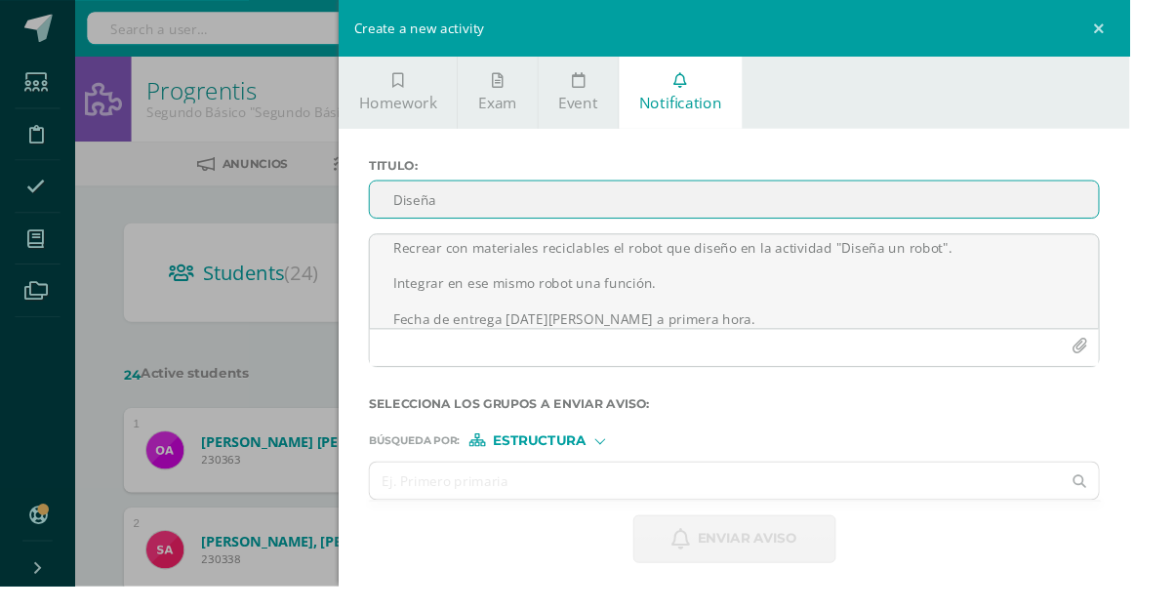
click at [892, 221] on input "Diseña" at bounding box center [763, 207] width 758 height 38
click at [914, 216] on input "Diseña un" at bounding box center [763, 207] width 758 height 38
click at [816, 209] on input "Diseña un" at bounding box center [763, 207] width 758 height 38
click at [765, 215] on input "Diseña un ro" at bounding box center [763, 207] width 758 height 38
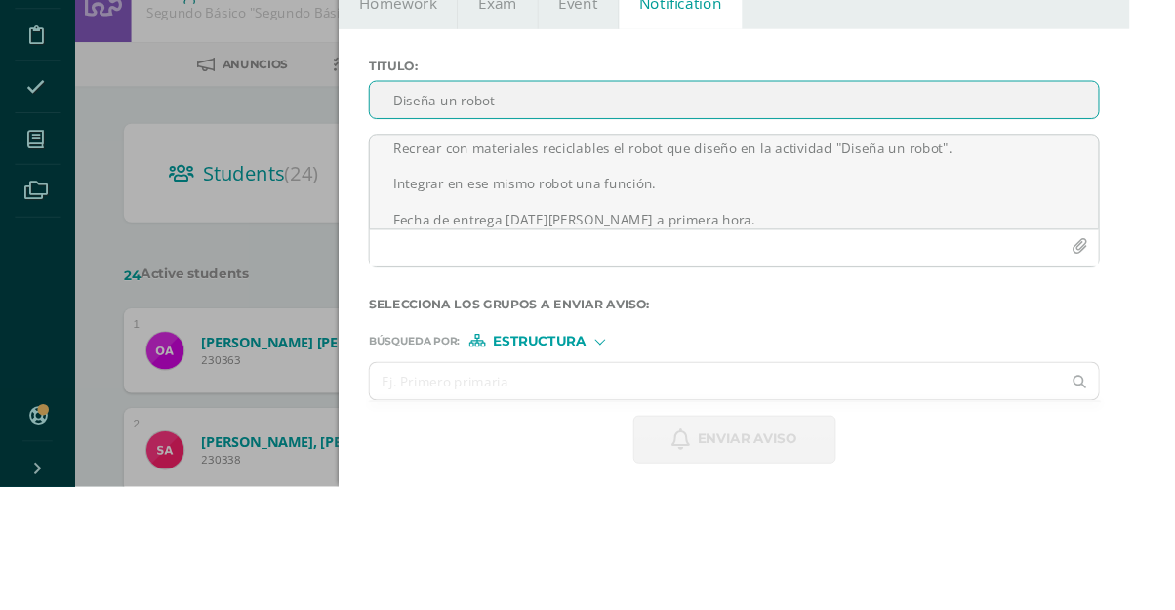
scroll to position [25, 0]
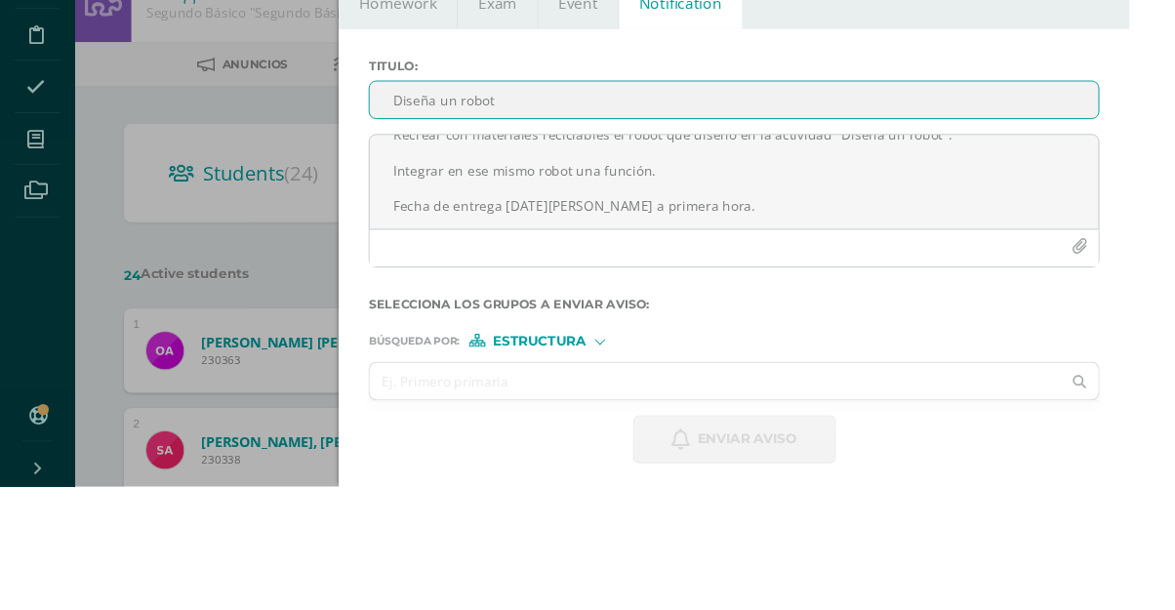
type input "Diseña un robot"
click at [1110, 165] on label "Titulo :" at bounding box center [763, 172] width 760 height 15
click at [1110, 188] on input "Diseña un robot" at bounding box center [763, 207] width 758 height 38
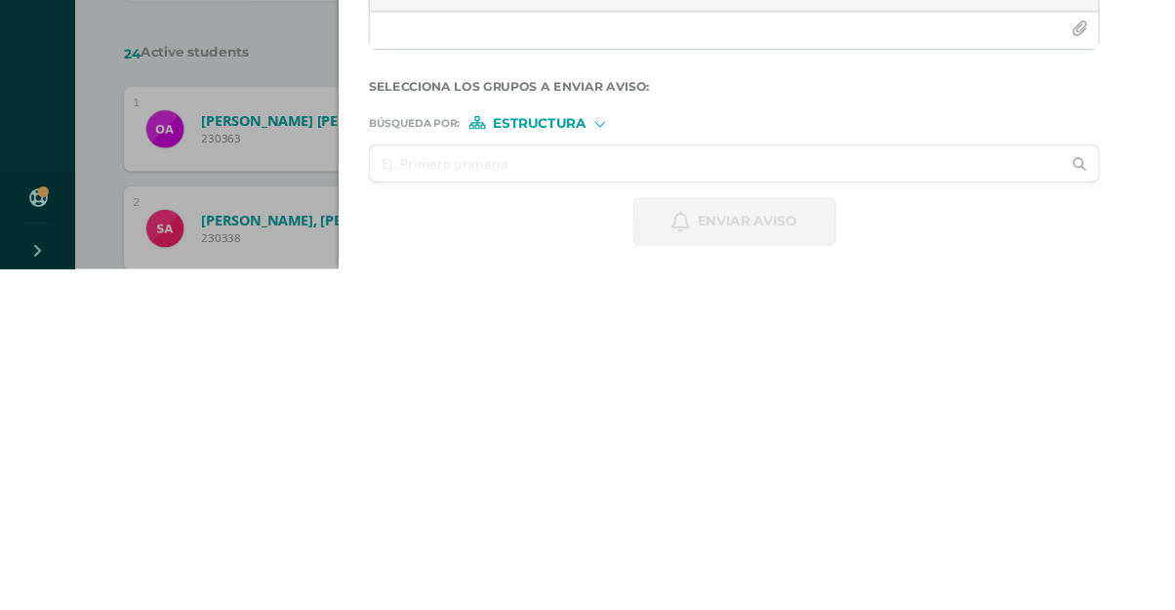
scroll to position [4, 0]
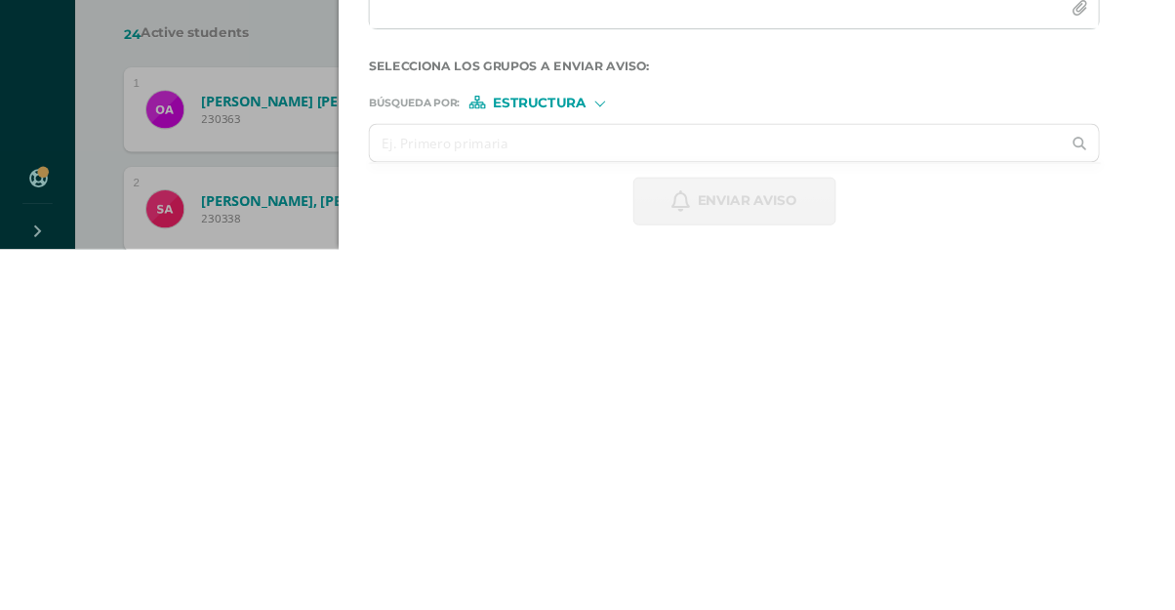
click at [609, 491] on input "text" at bounding box center [743, 500] width 719 height 38
click at [610, 462] on span "Estructura" at bounding box center [561, 458] width 97 height 11
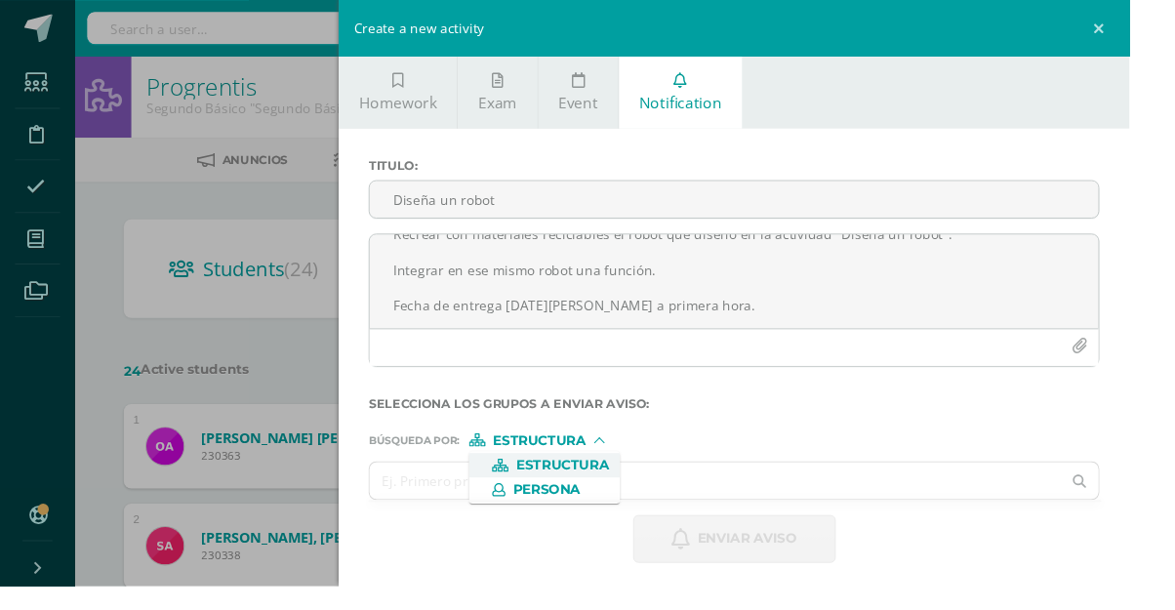
click at [630, 515] on span "Persona" at bounding box center [566, 509] width 157 height 25
click at [675, 501] on input "text" at bounding box center [743, 500] width 719 height 38
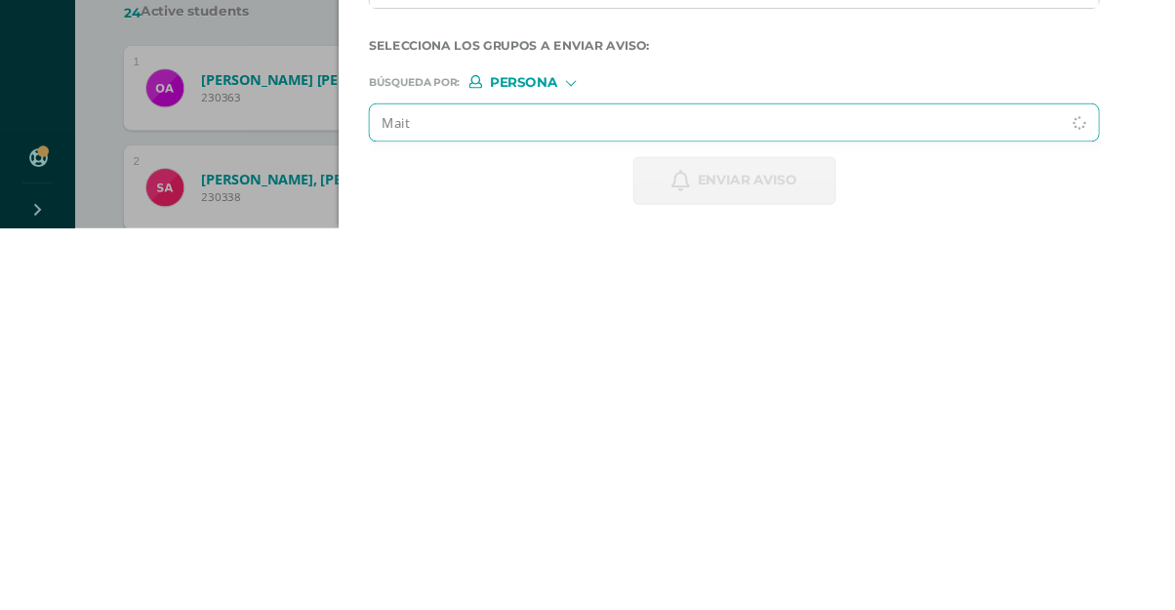
type input "Maite"
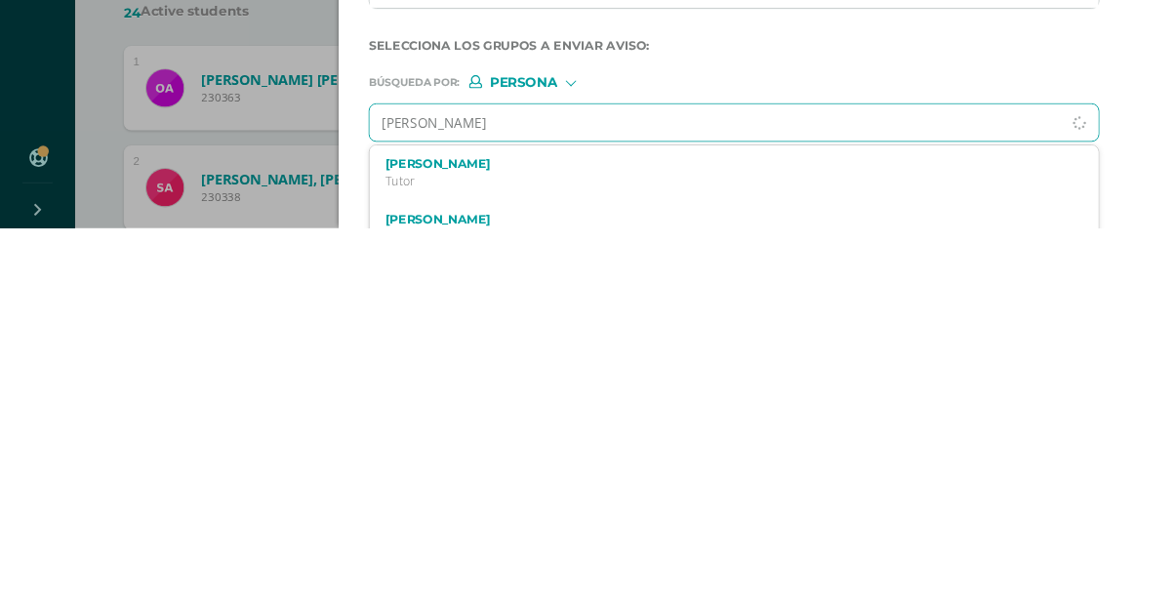
type input "Andrea maite"
click at [862, 552] on div "Andrea Maité Morales Morales Primero Básico 230300" at bounding box center [747, 553] width 694 height 34
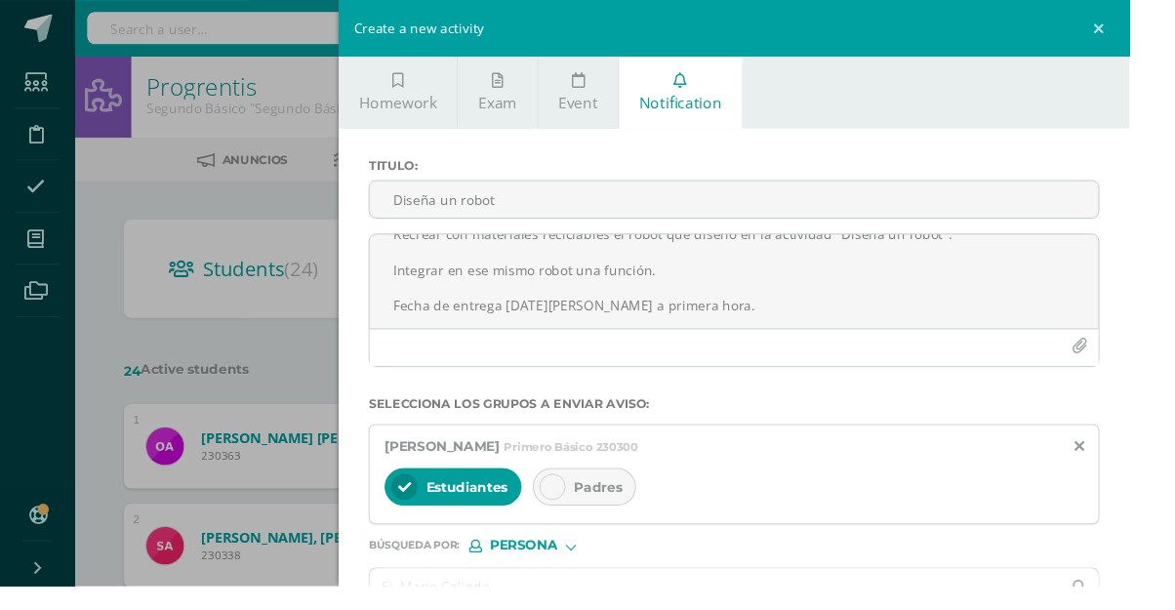
click at [588, 511] on div at bounding box center [574, 506] width 27 height 27
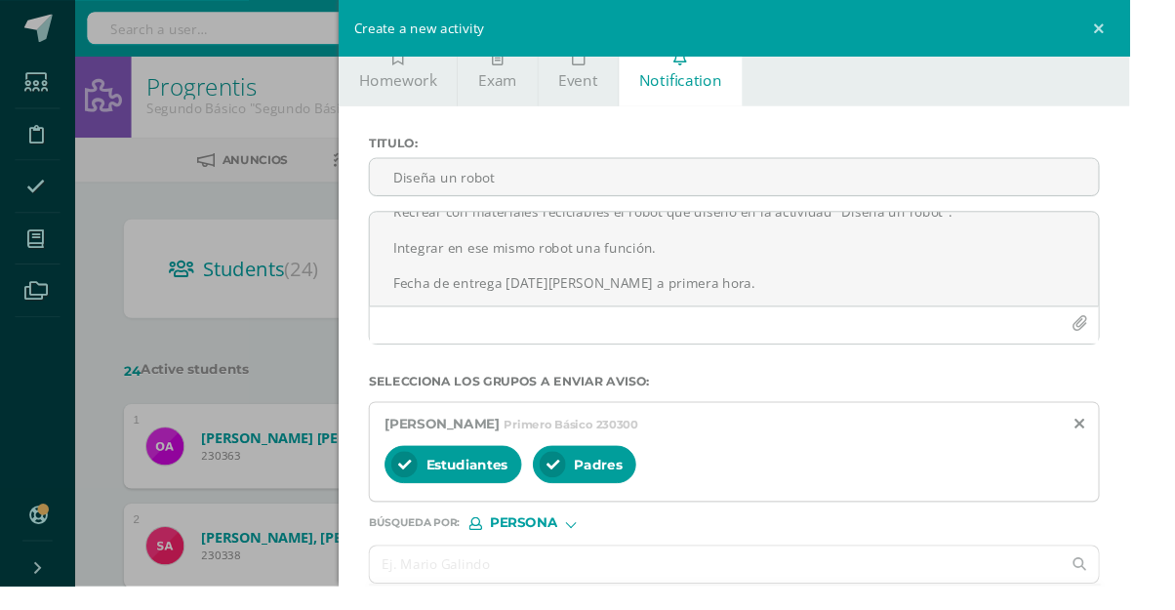
click at [597, 547] on div at bounding box center [593, 545] width 8 height 8
click at [767, 546] on label "Búsqueda por : Persona Estructura Persona" at bounding box center [763, 545] width 760 height 14
click at [603, 592] on input "text" at bounding box center [743, 587] width 719 height 38
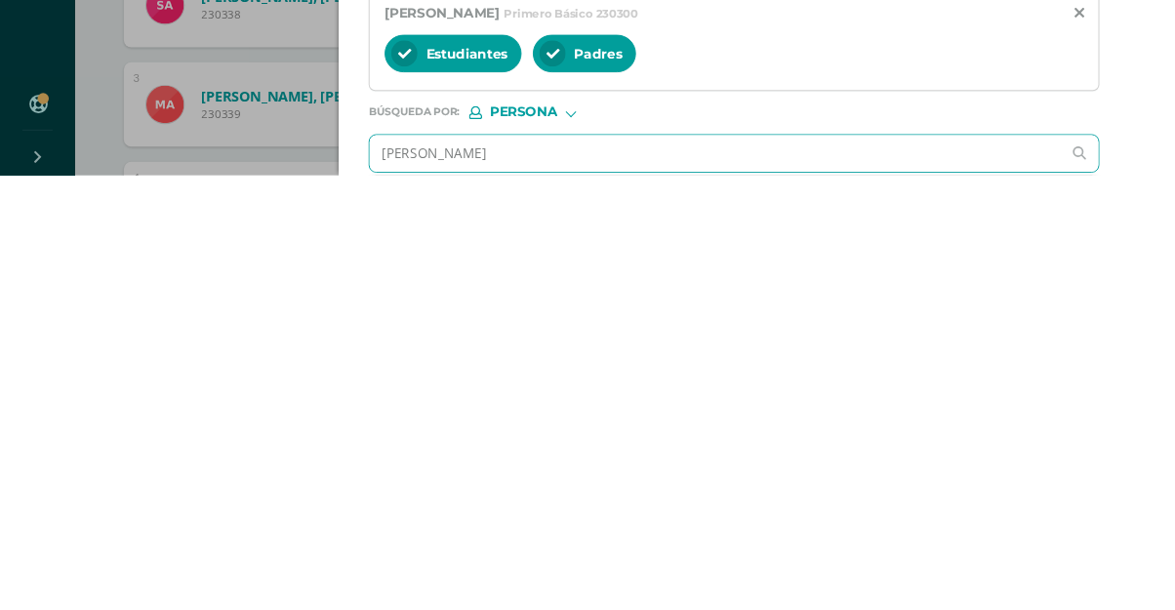
scroll to position [140, 0]
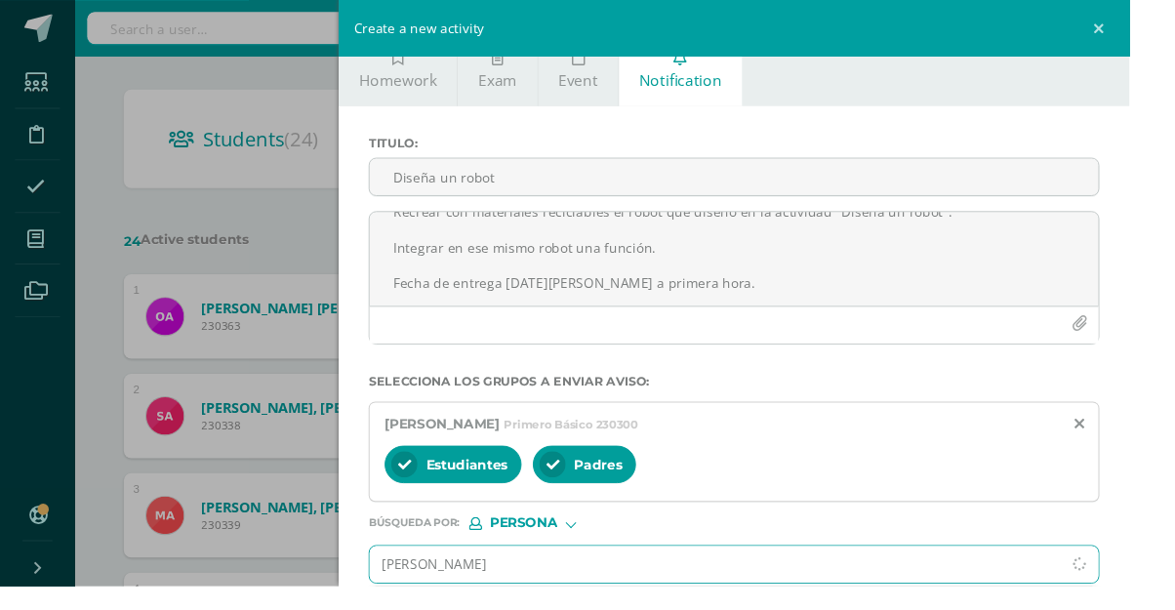
click at [680, 591] on input "[PERSON_NAME]" at bounding box center [743, 587] width 719 height 38
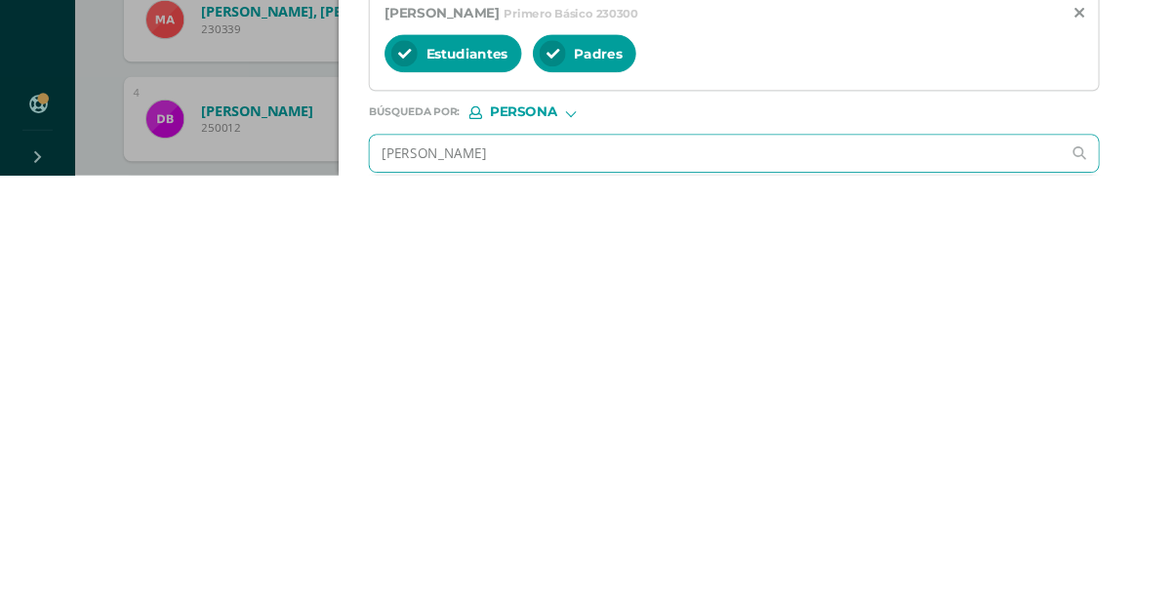
scroll to position [275, 0]
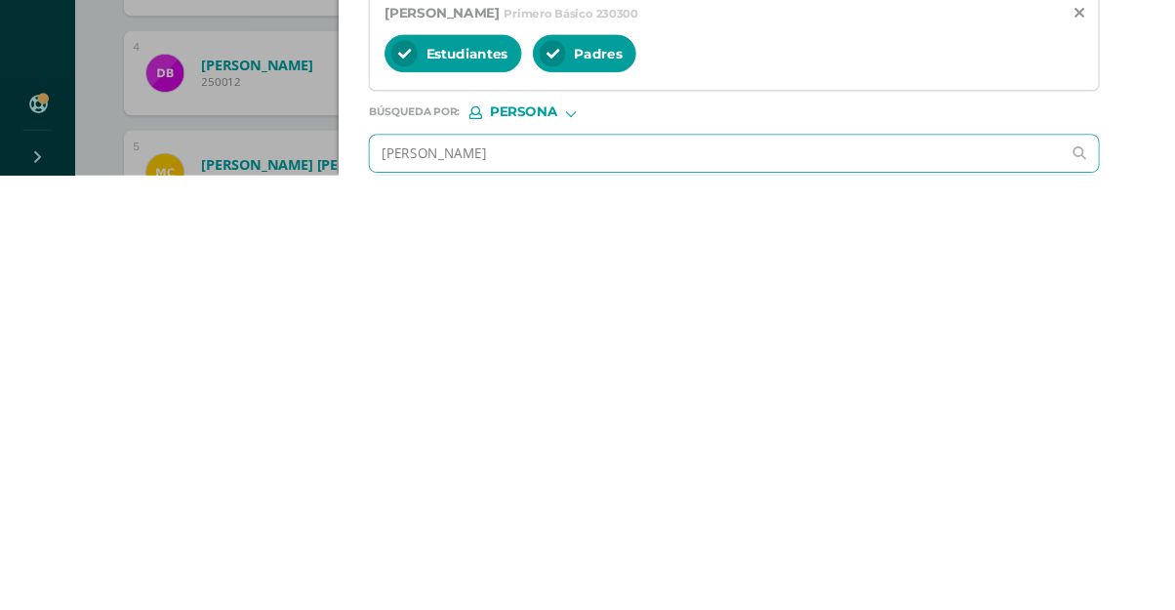
type input "Nancy stefania barrios"
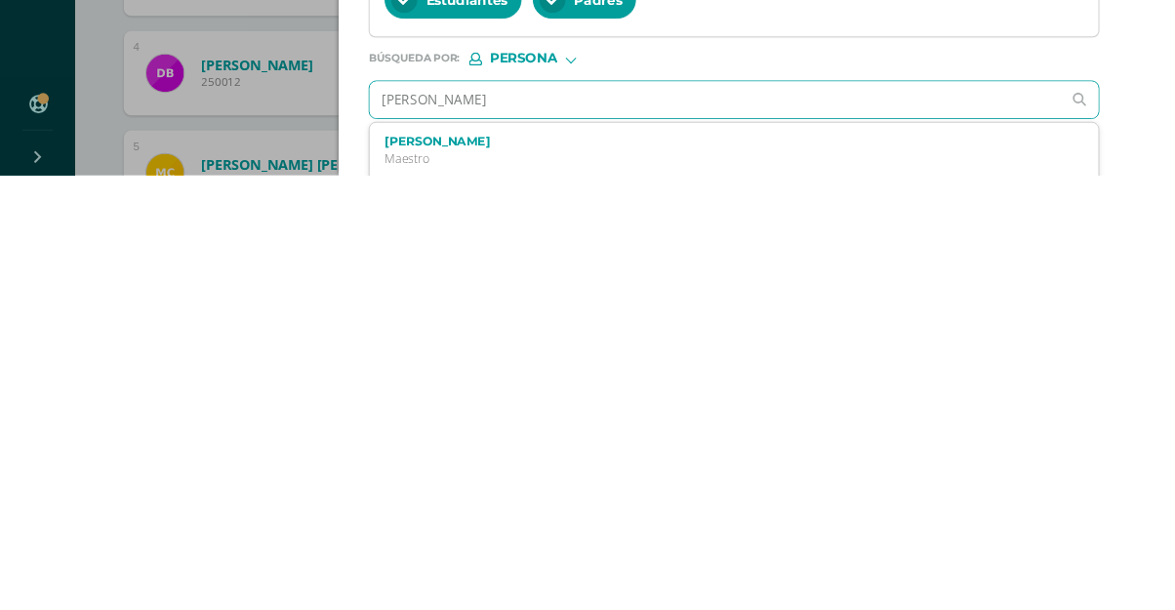
scroll to position [81, 0]
click at [785, 589] on p "Maestro" at bounding box center [747, 591] width 694 height 17
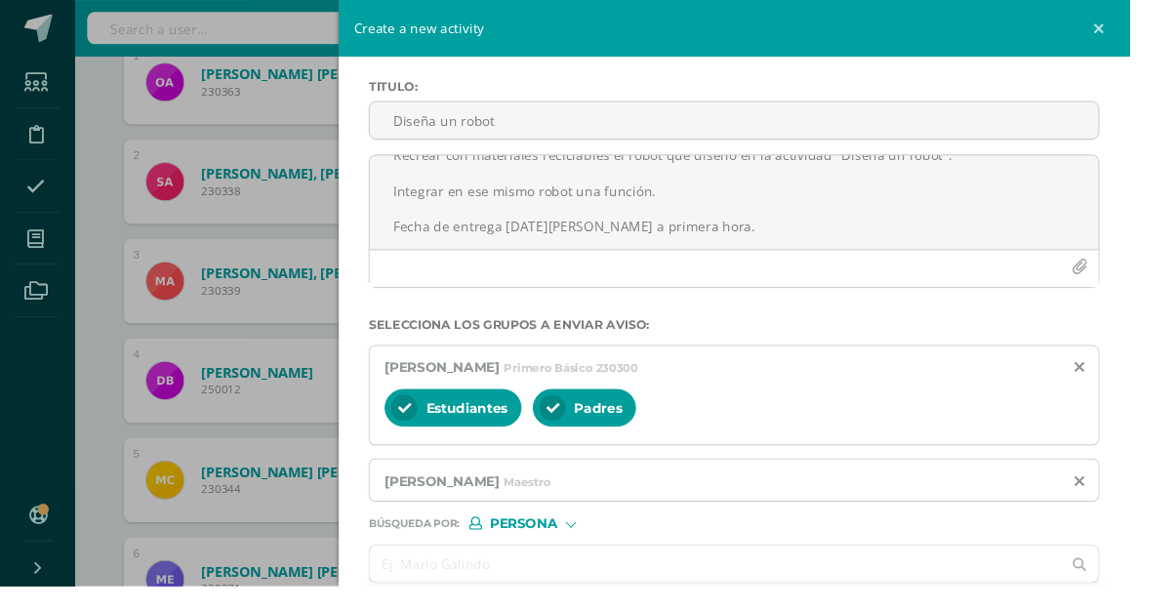
scroll to position [386, 0]
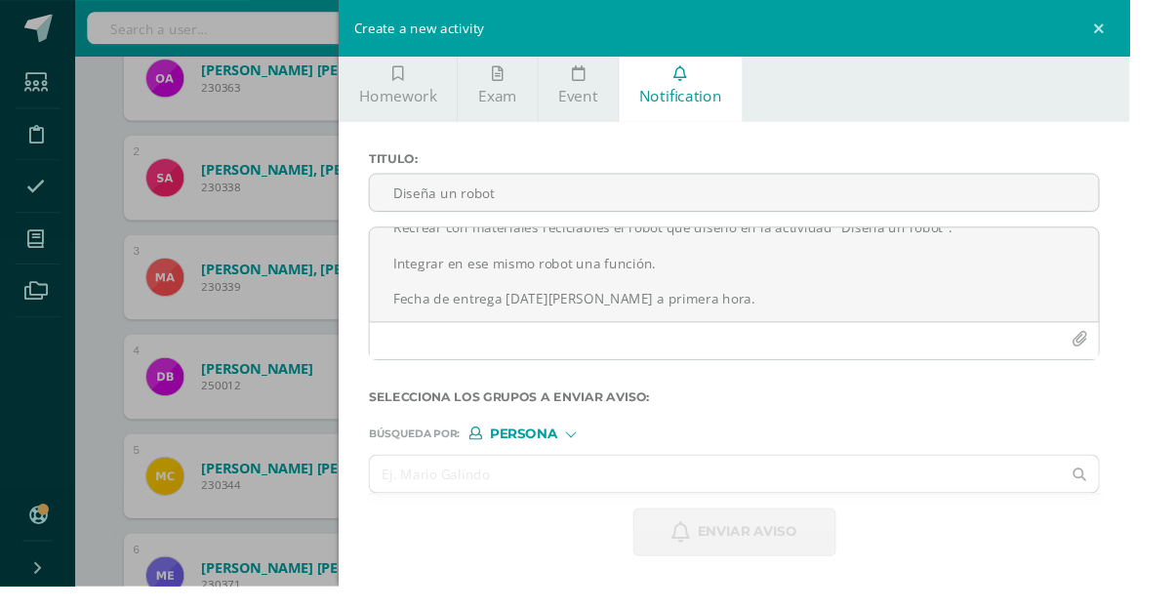
scroll to position [0, 0]
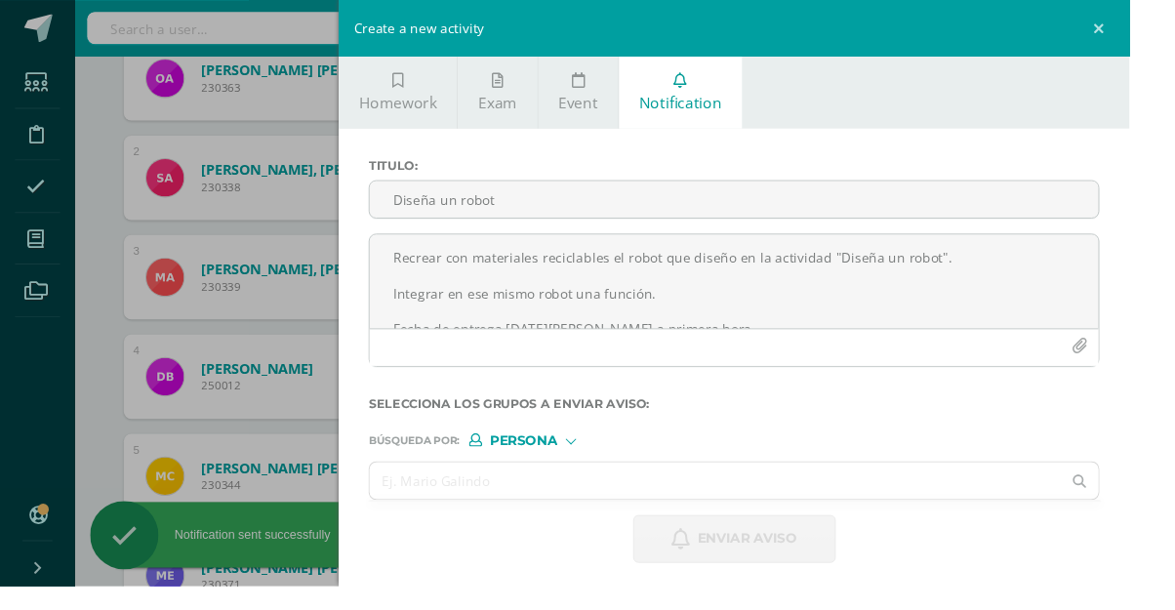
click at [101, 275] on div "Create a new activity Homework Exam Event Notification Title: Valor: 100.0 Date…" at bounding box center [587, 305] width 1175 height 610
